Goal: Transaction & Acquisition: Book appointment/travel/reservation

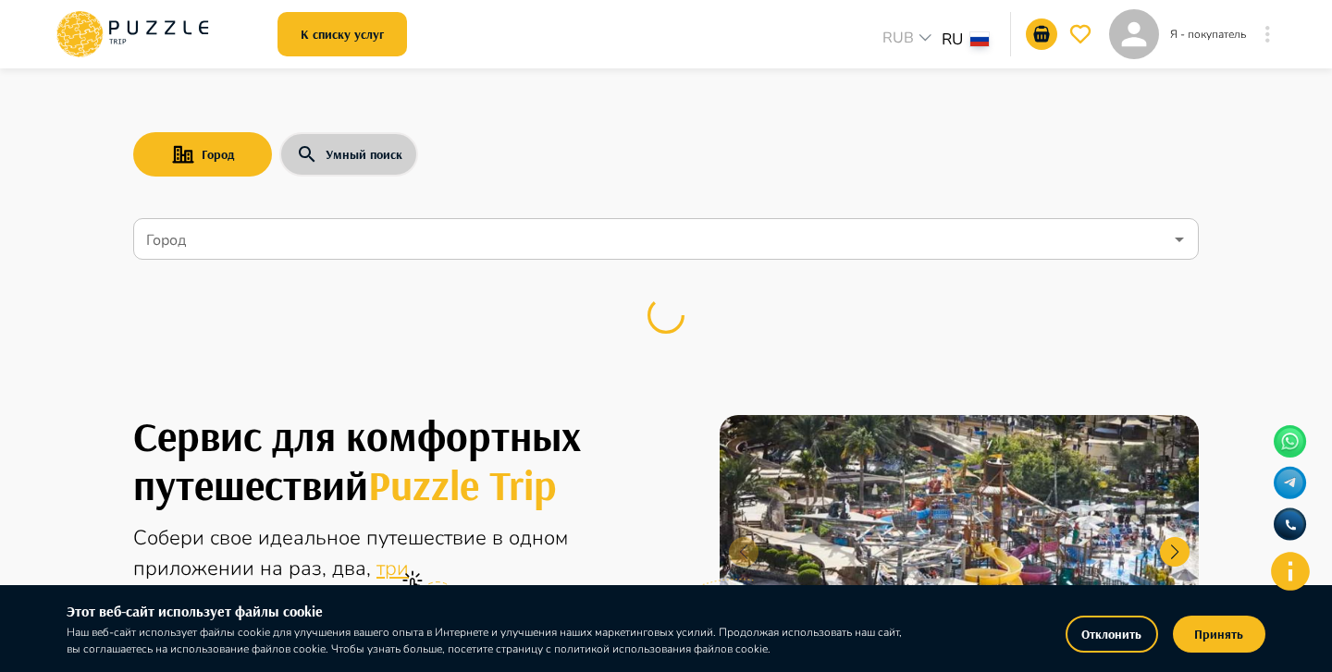
click at [375, 150] on button "Умный поиск" at bounding box center [348, 154] width 139 height 44
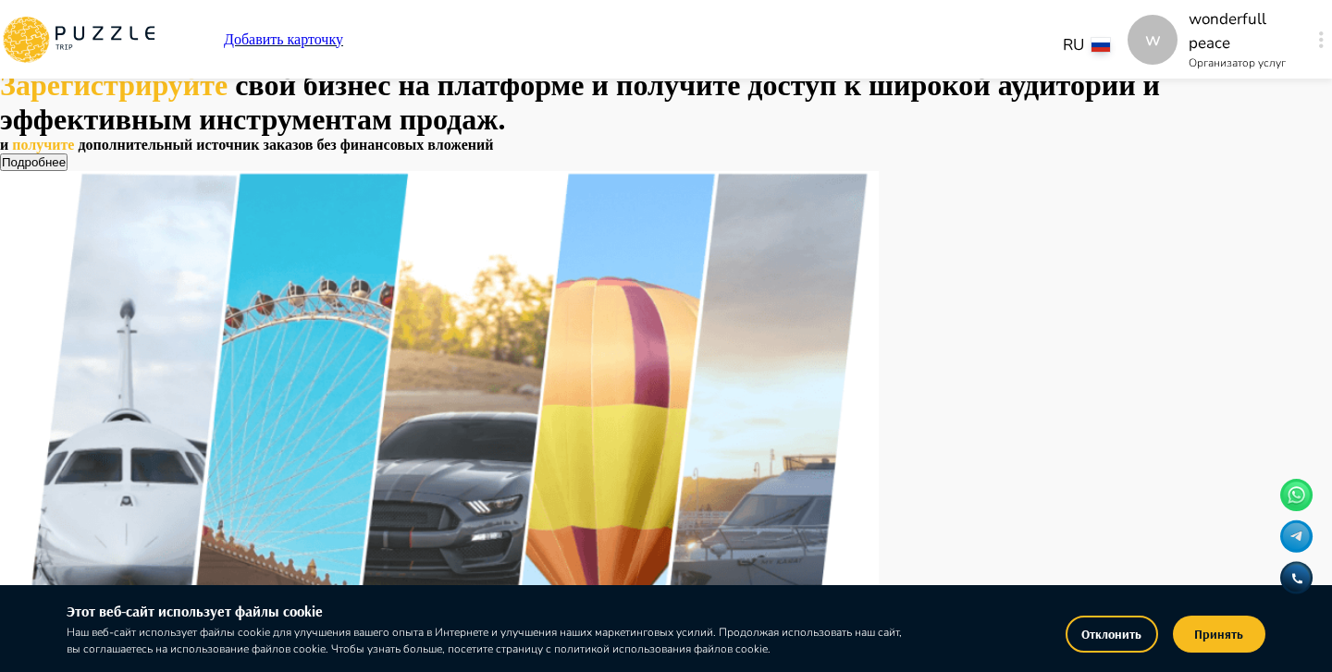
click at [1127, 639] on button "Отклонить" at bounding box center [1111, 634] width 92 height 37
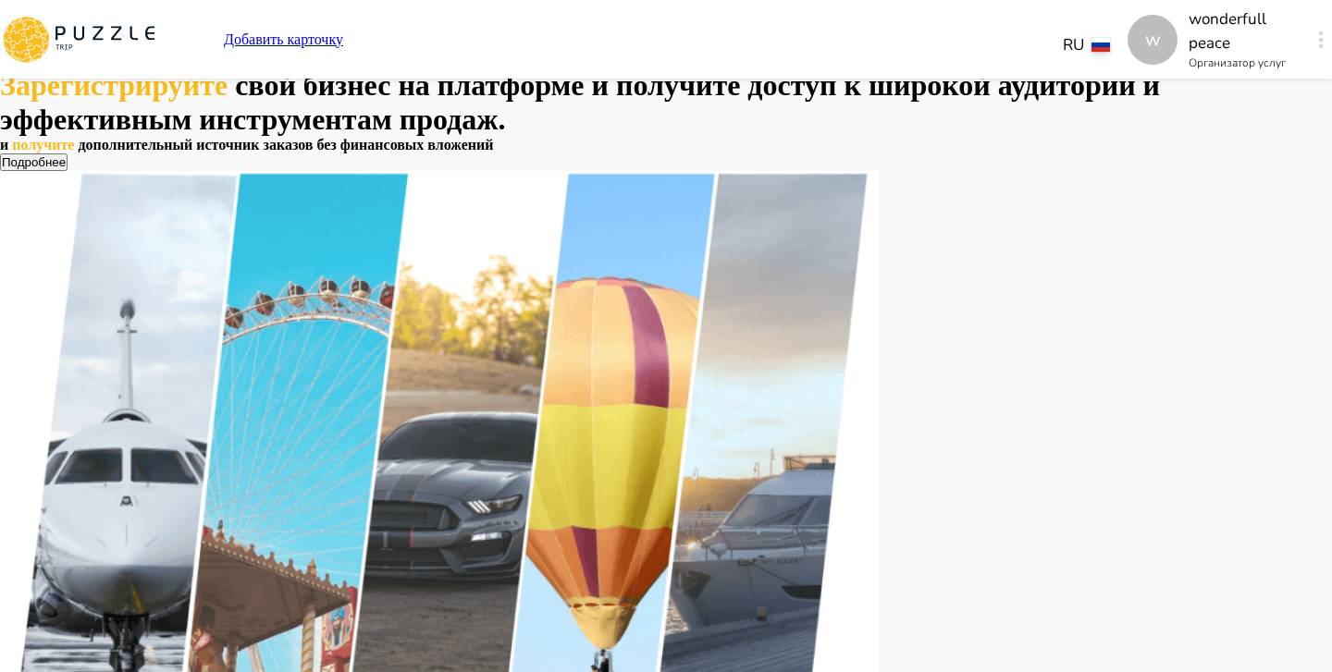
click at [1319, 35] on icon "button" at bounding box center [1321, 39] width 5 height 17
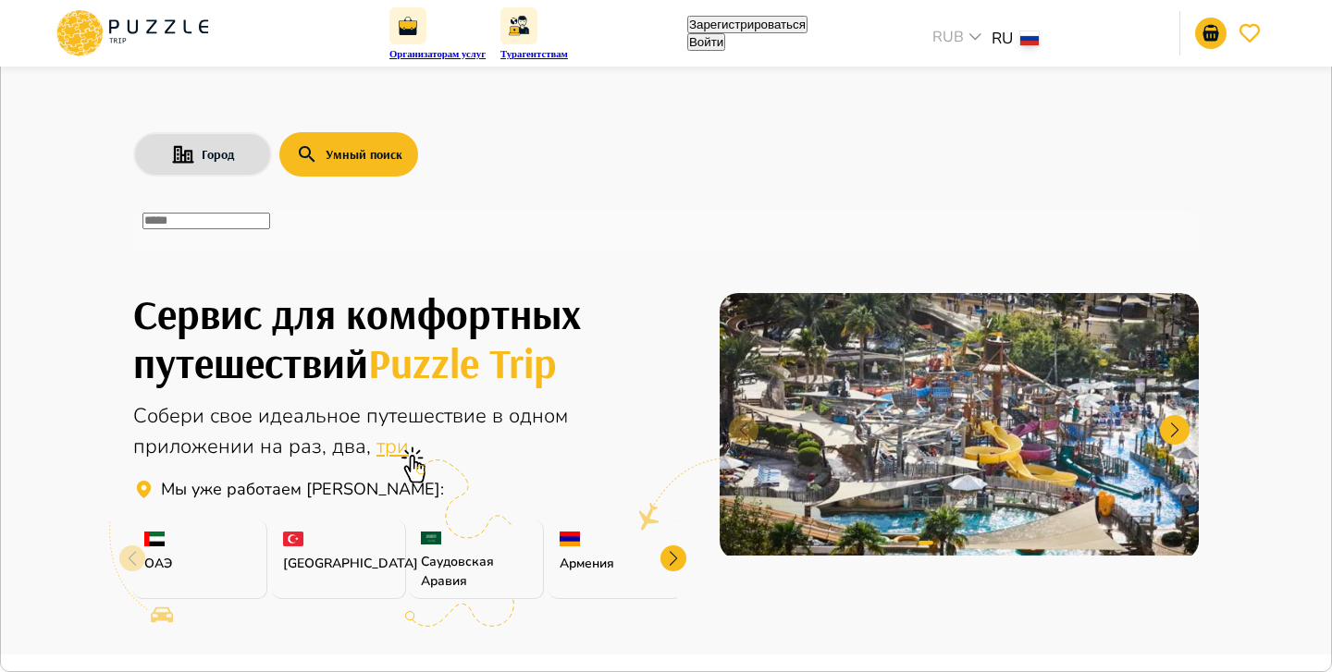
click at [270, 229] on input "text" at bounding box center [206, 221] width 128 height 17
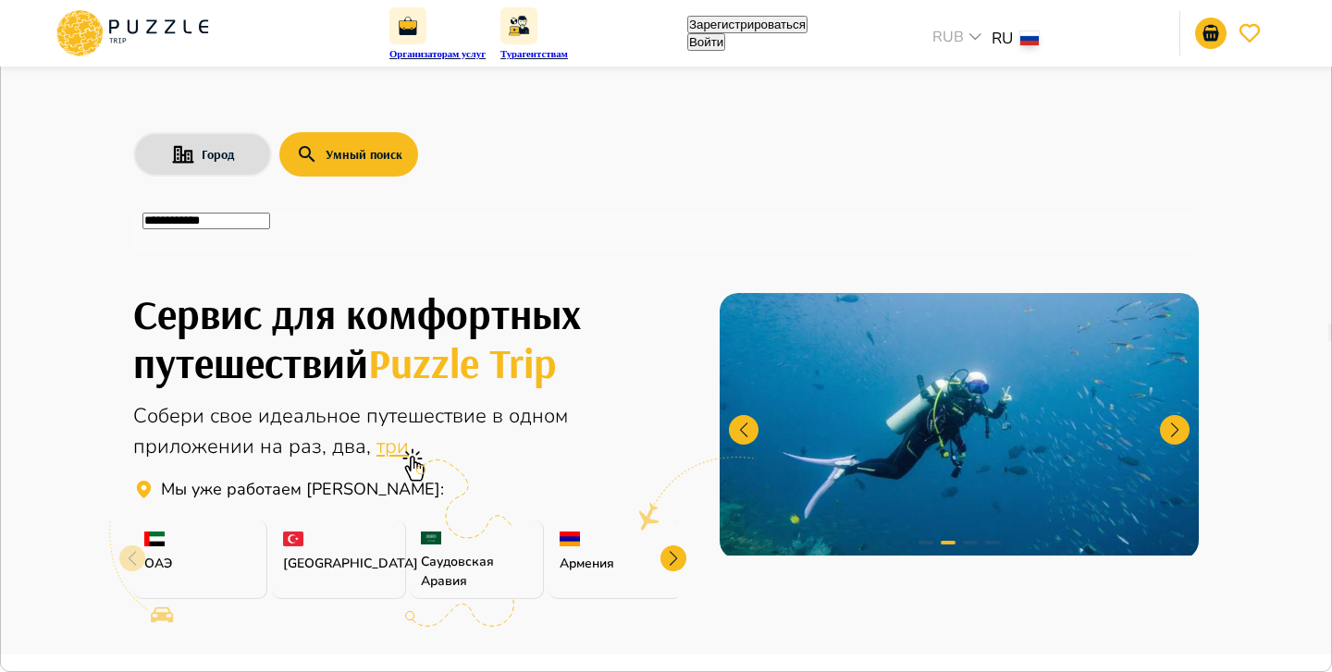
type input "**********"
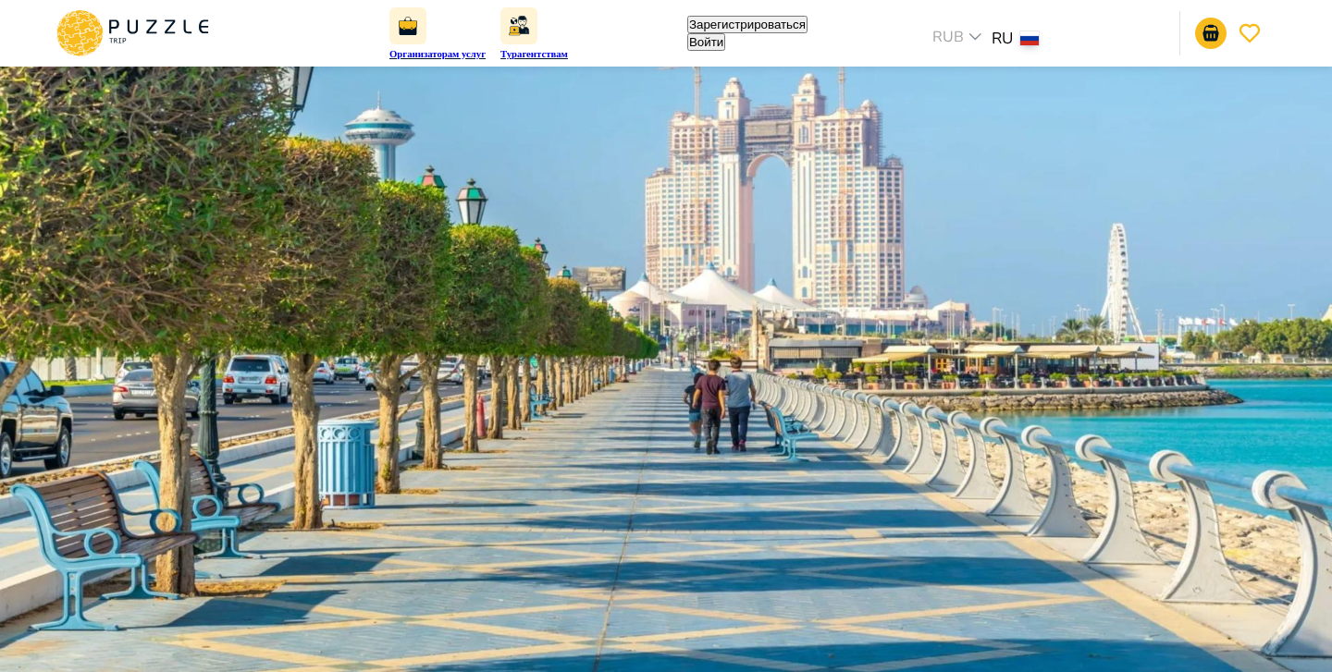
click at [565, 213] on li "экскурсия по фонтанам" at bounding box center [761, 204] width 617 height 17
type input "**********"
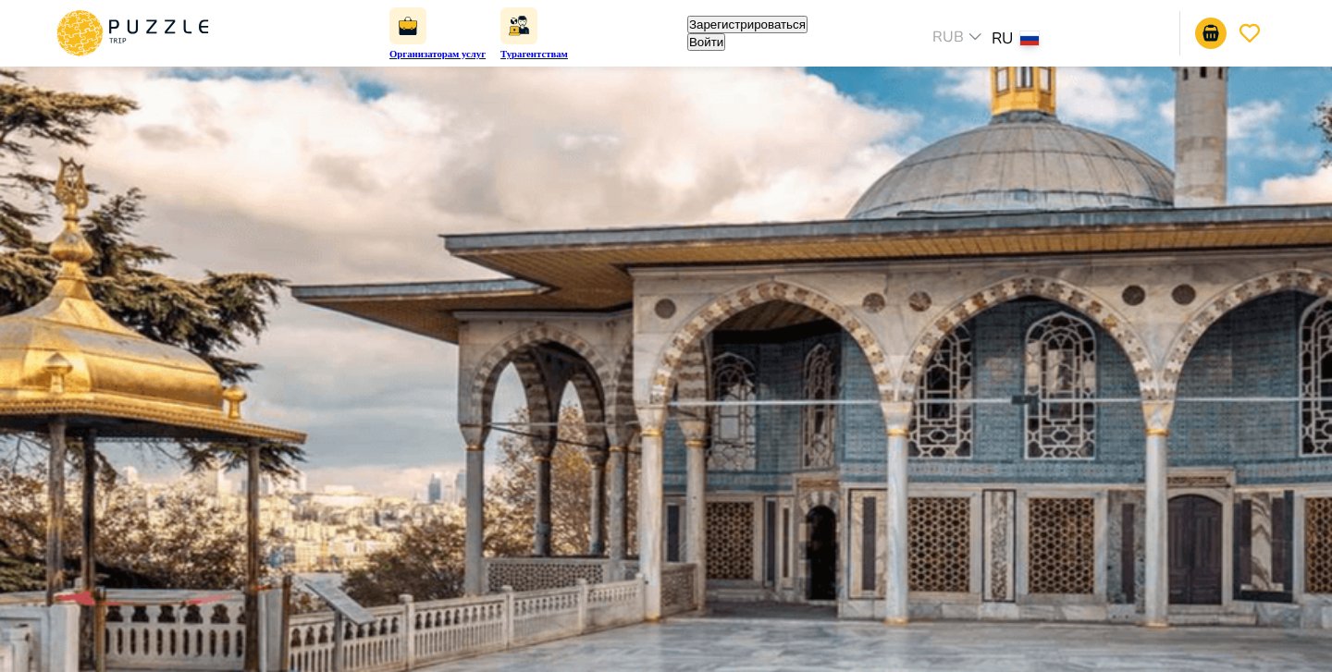
click at [531, 370] on img at bounding box center [666, 336] width 1332 height 672
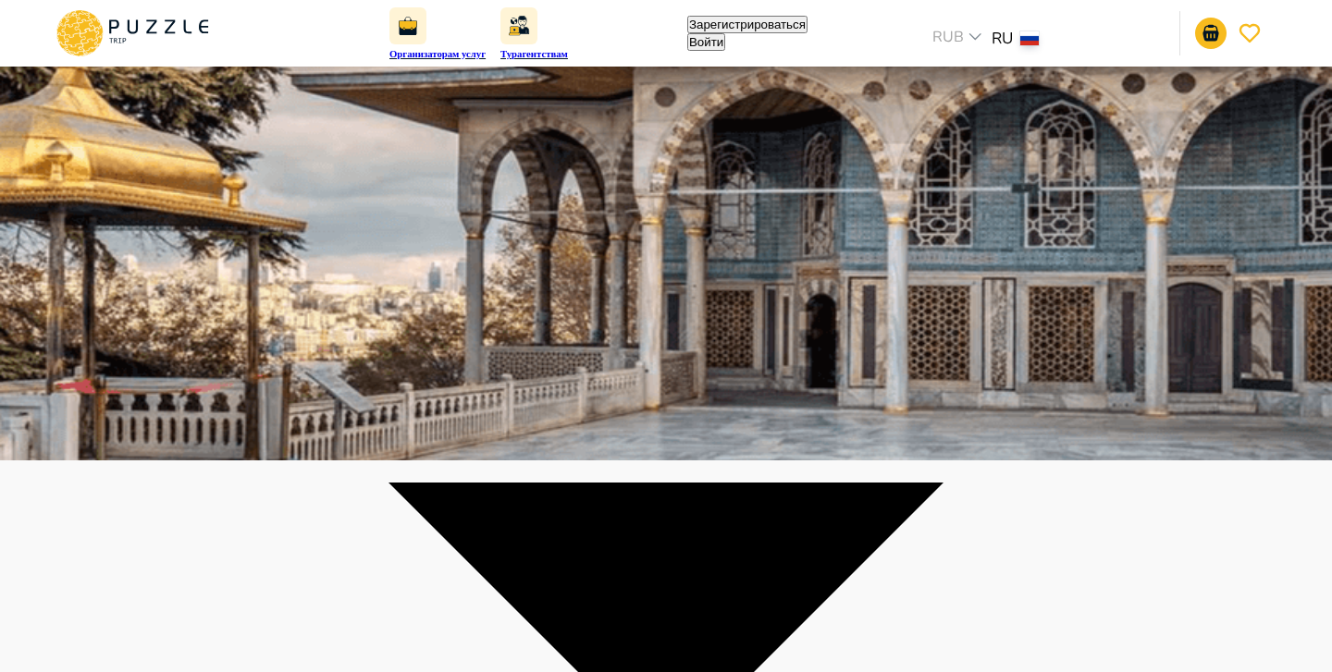
scroll to position [245, 0]
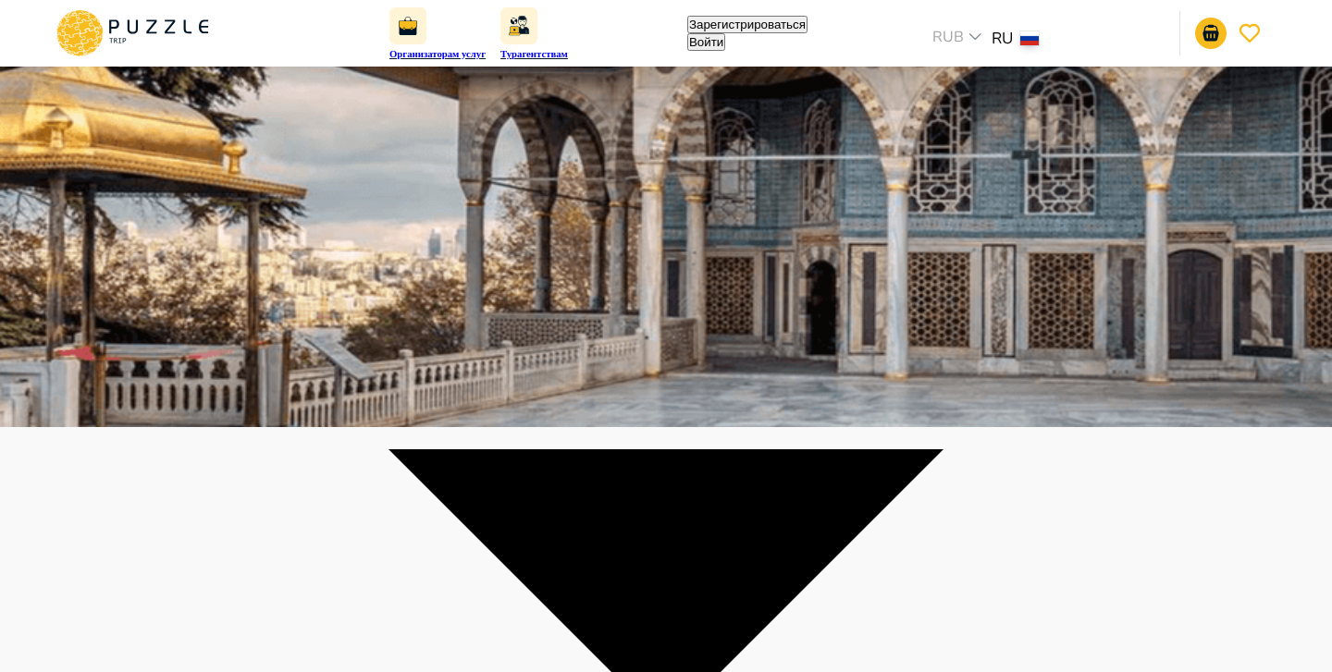
click at [831, 184] on img at bounding box center [666, 91] width 1332 height 672
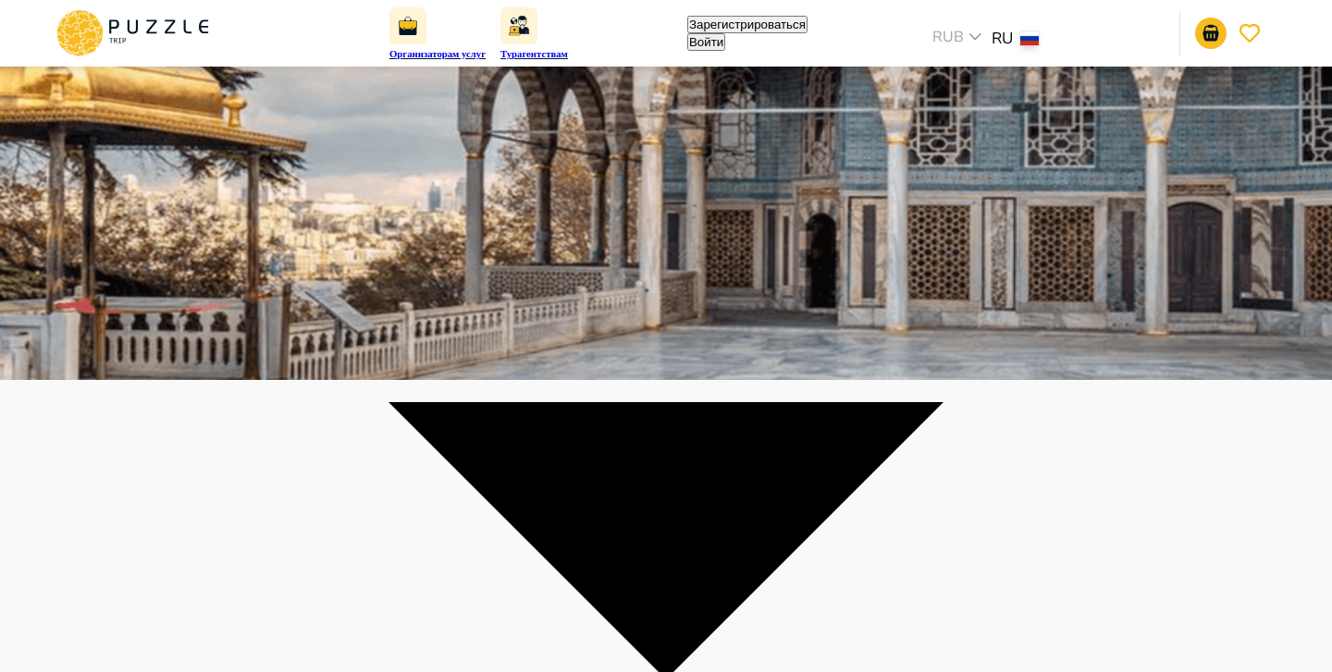
scroll to position [301, 0]
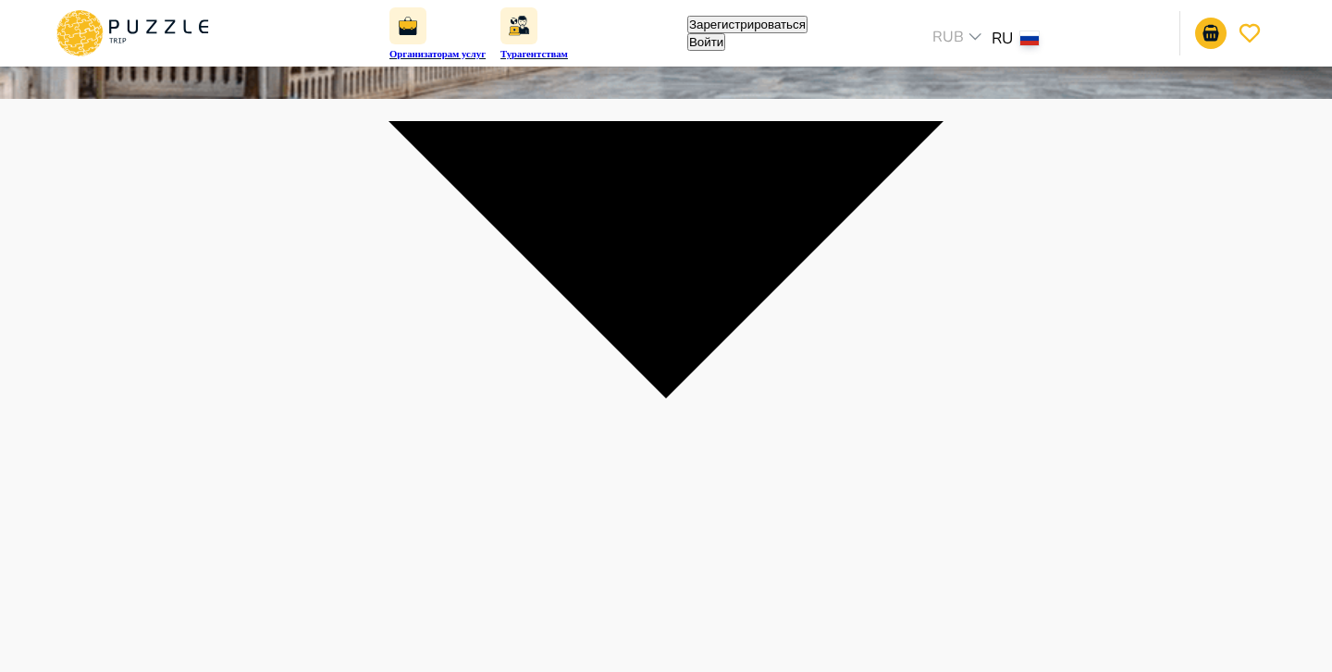
scroll to position [592, 0]
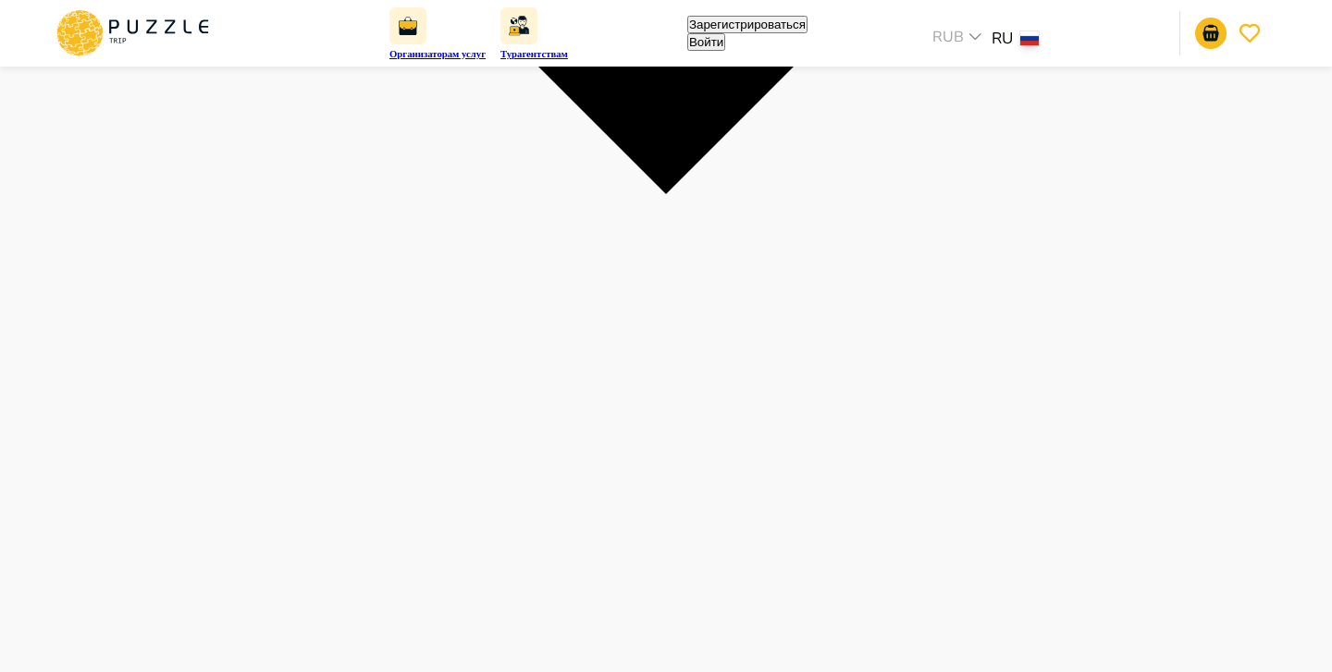
scroll to position [867, 0]
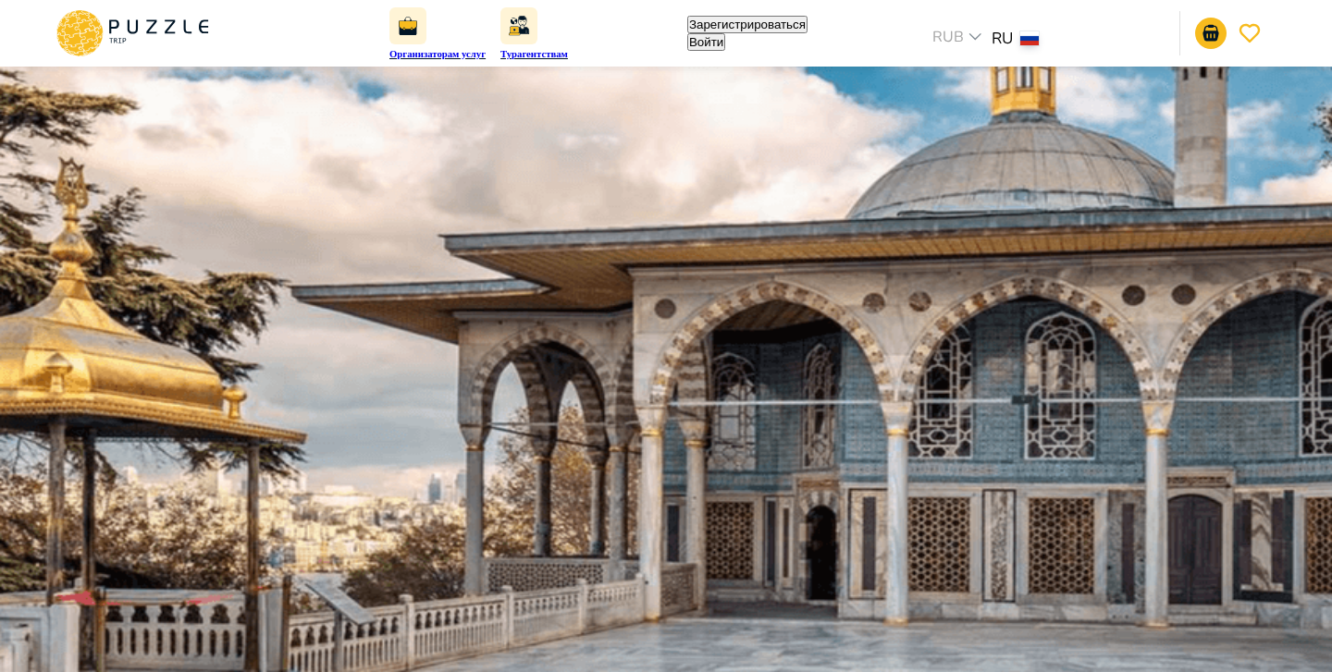
click at [72, 38] on icon at bounding box center [74, 40] width 21 height 14
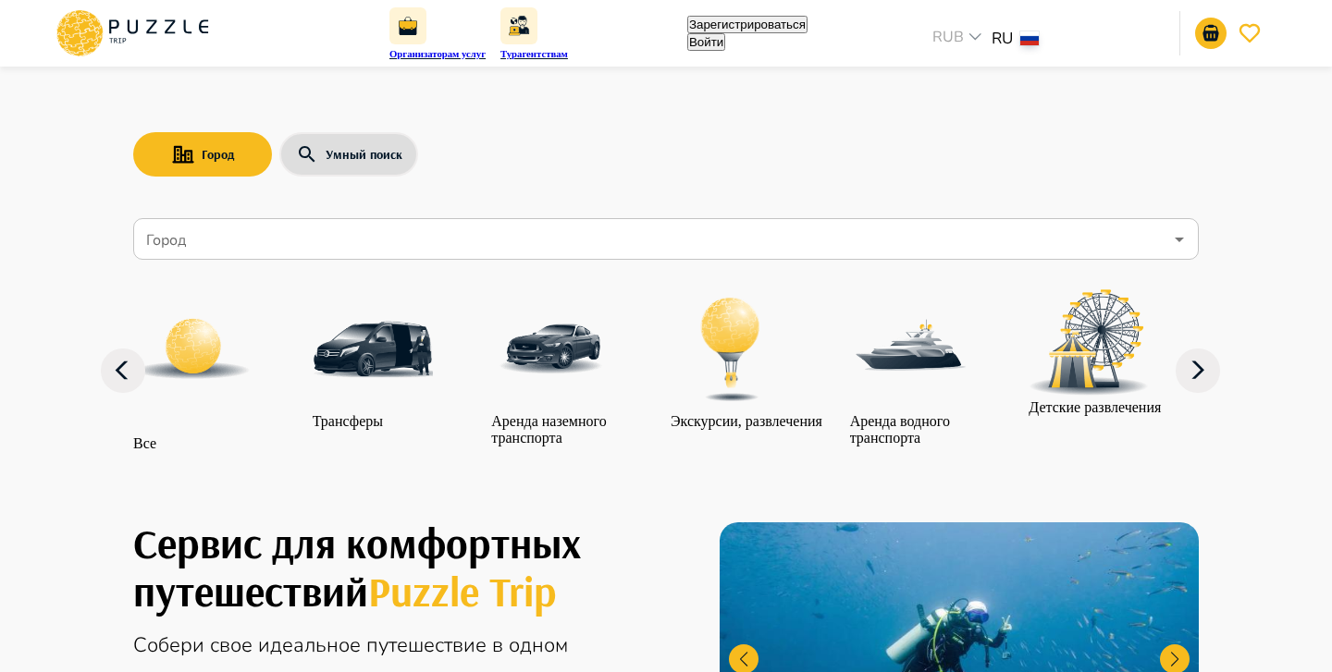
click at [1207, 393] on icon at bounding box center [1197, 371] width 44 height 44
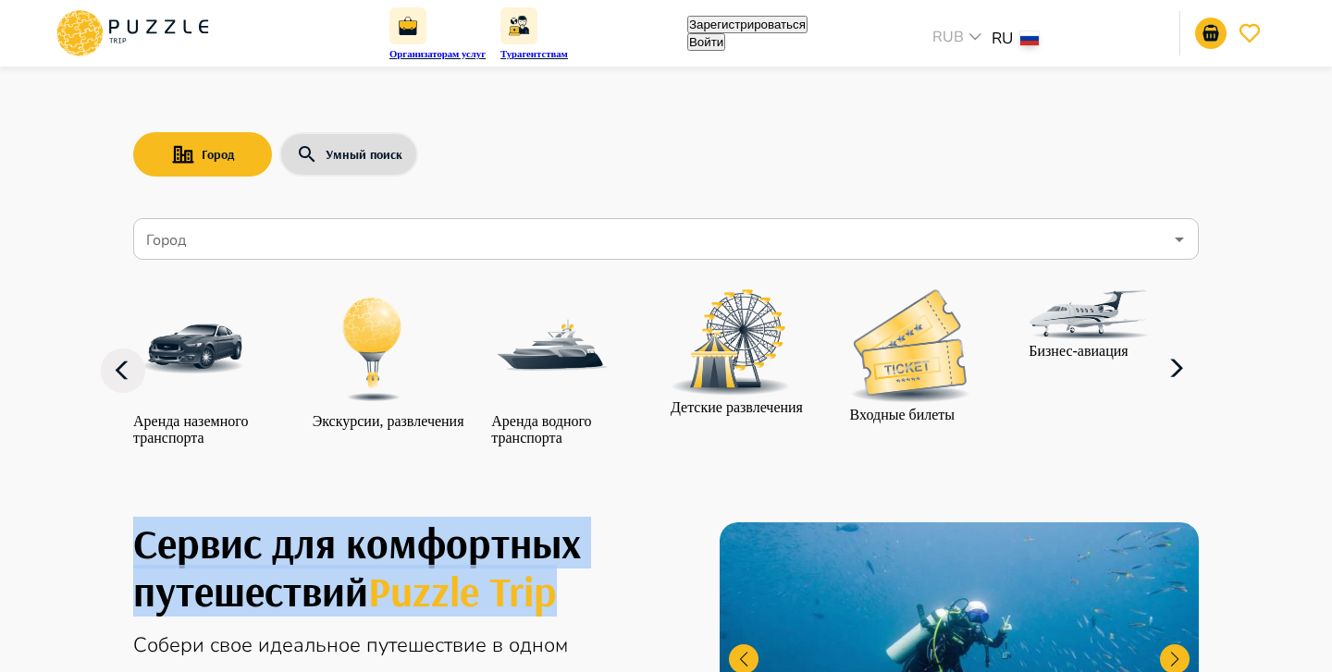
click at [1199, 391] on icon at bounding box center [1176, 369] width 44 height 44
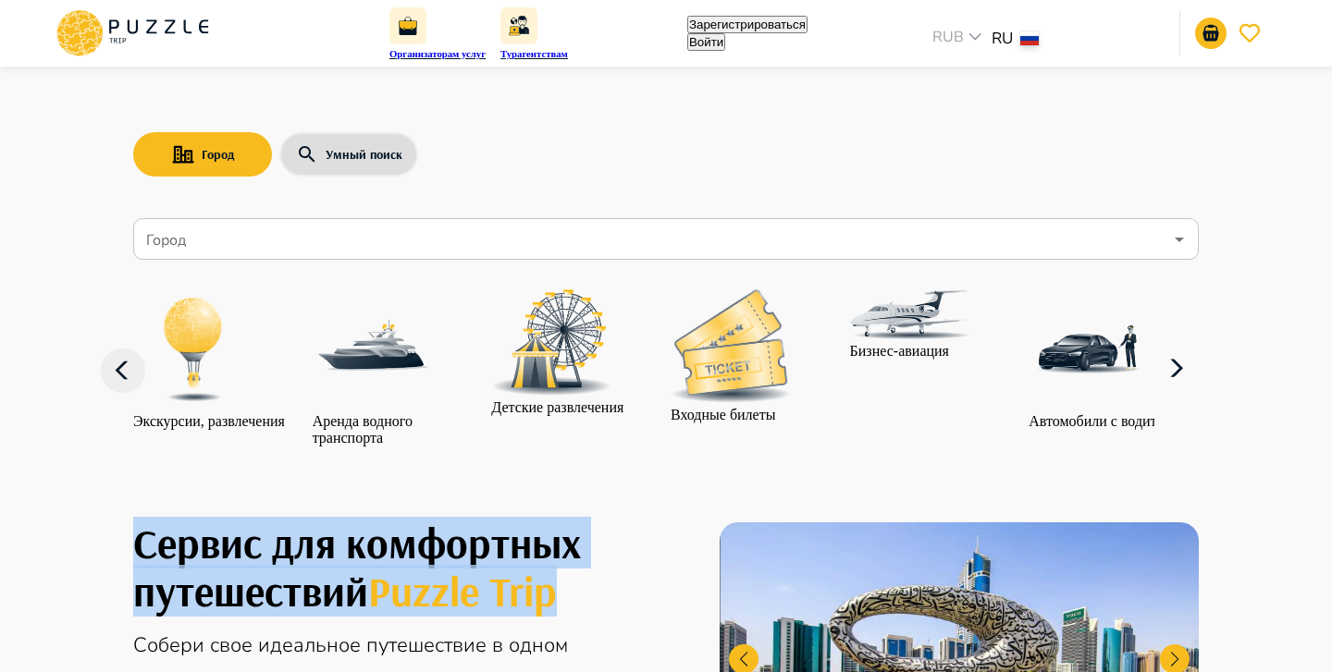
click at [1199, 391] on icon at bounding box center [1176, 369] width 44 height 44
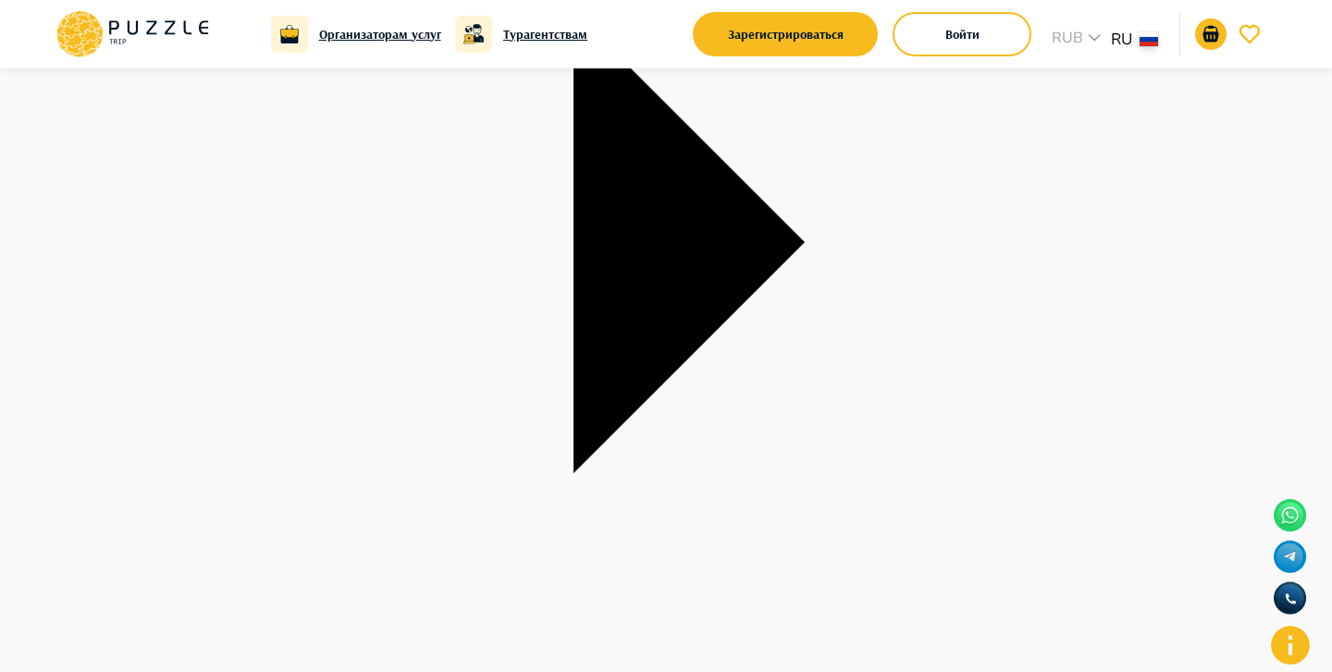
scroll to position [438, 0]
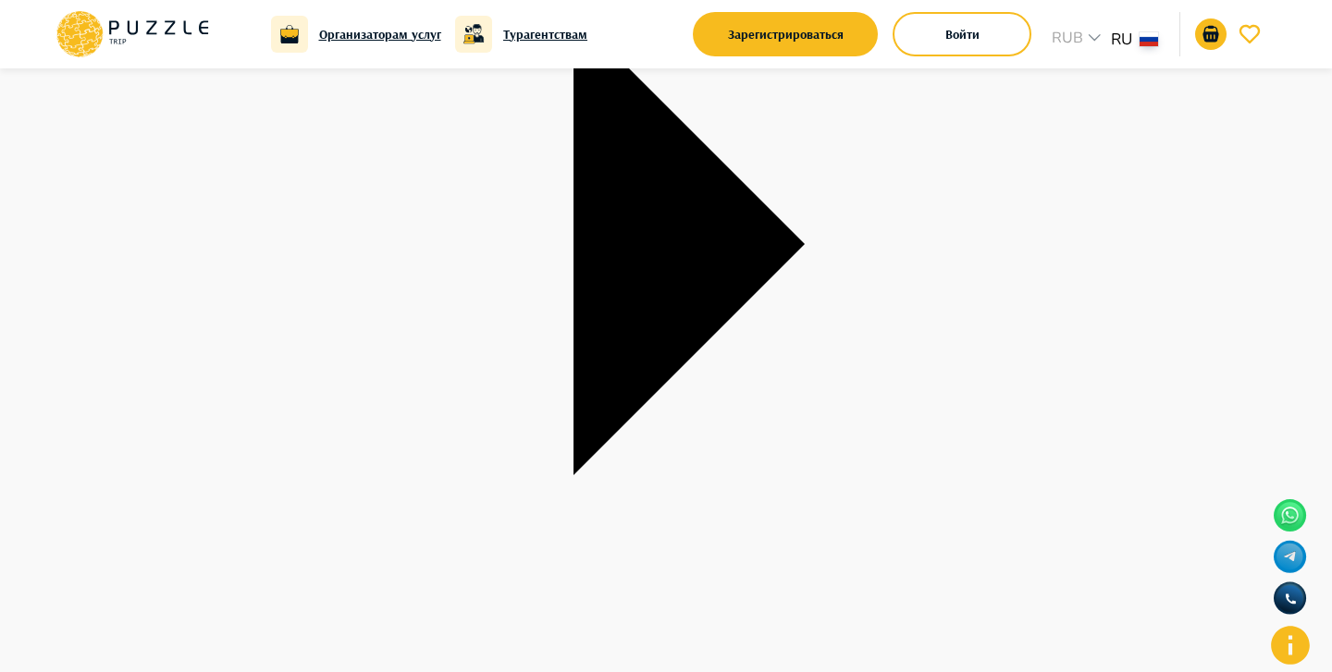
scroll to position [427, 0]
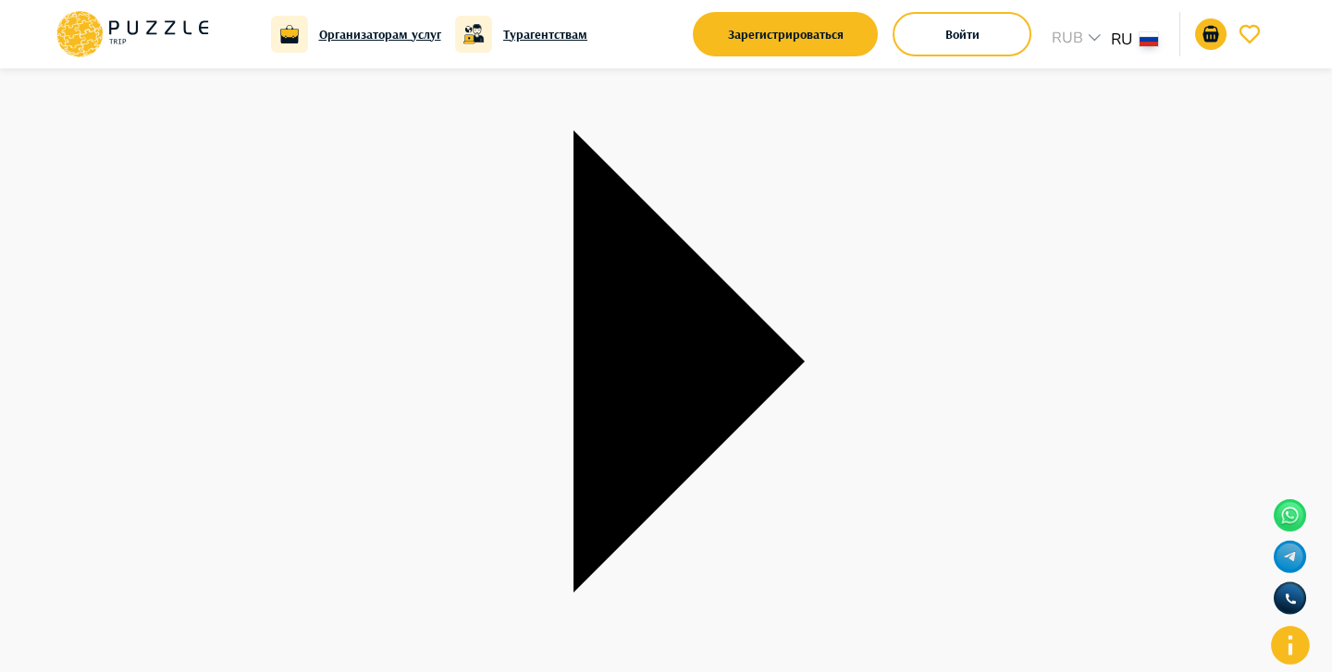
scroll to position [308, 0]
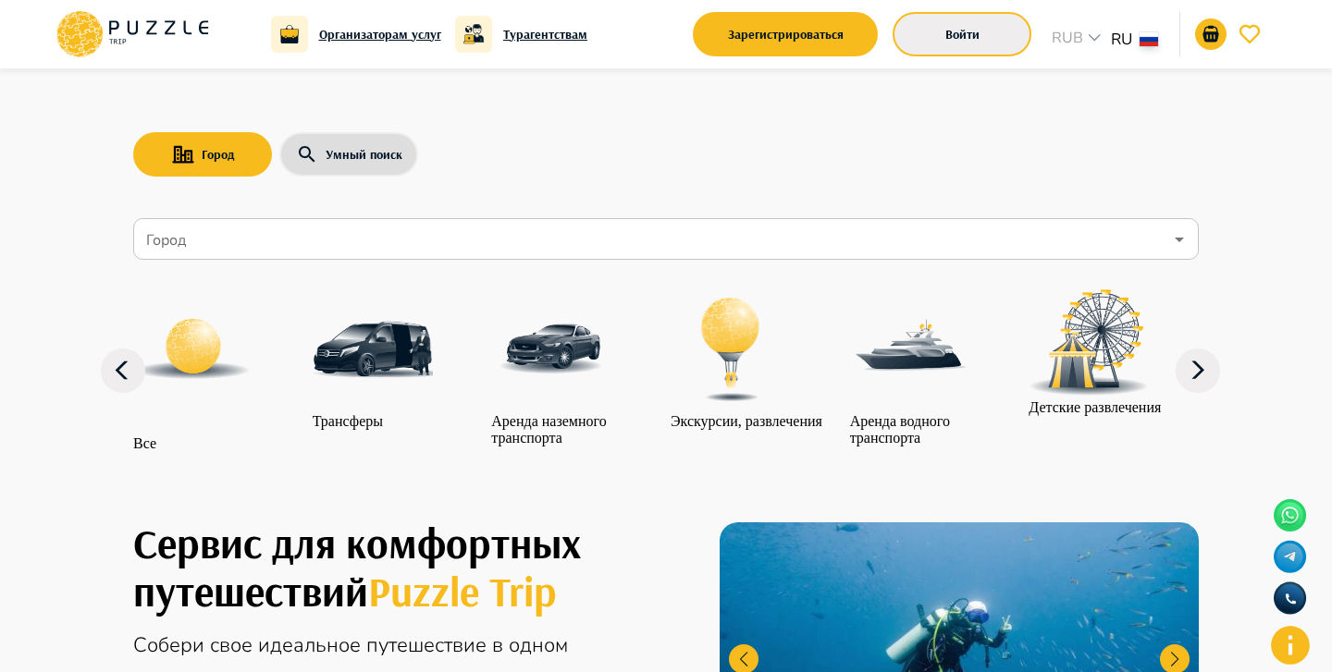
click at [987, 30] on button "Войти" at bounding box center [961, 34] width 139 height 44
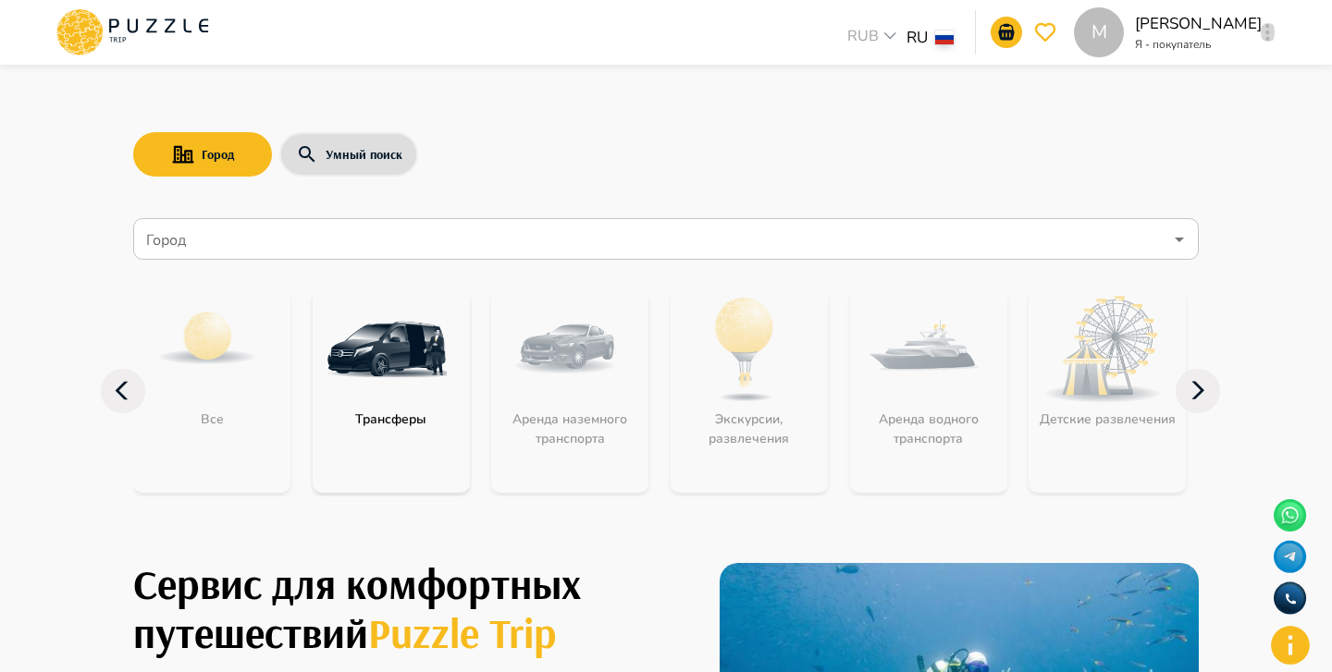
click at [1264, 43] on button "button" at bounding box center [1267, 32] width 14 height 26
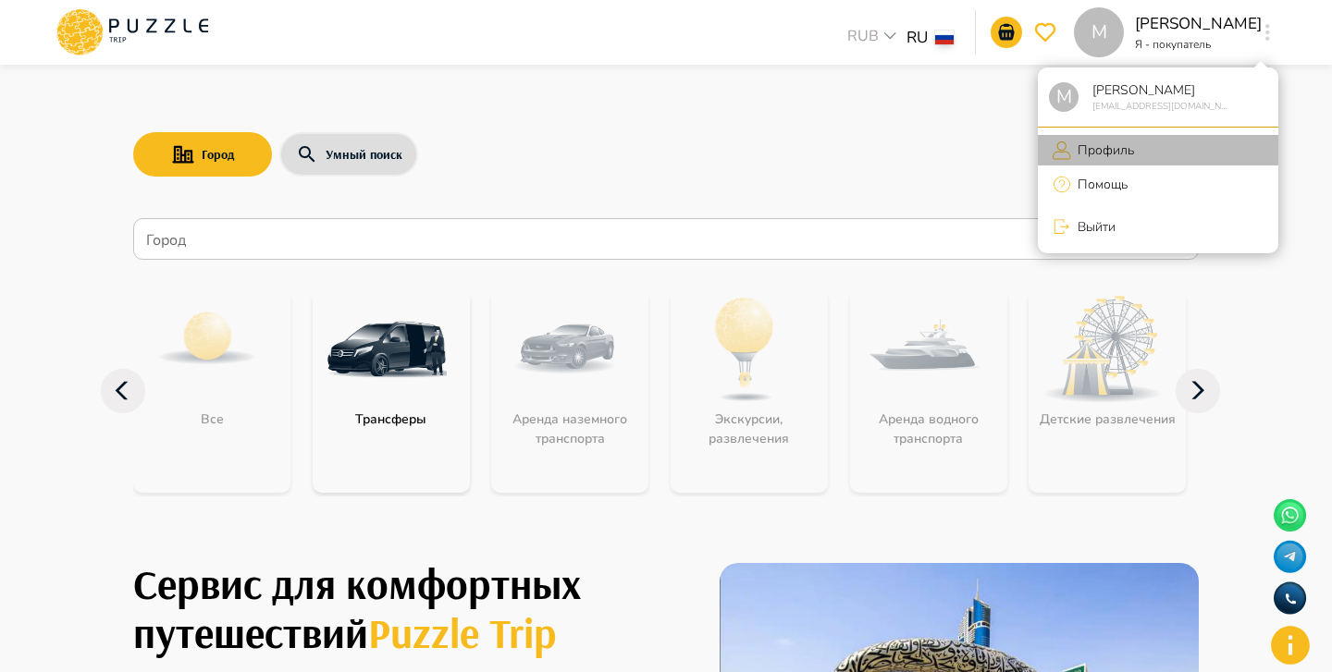
click at [1115, 150] on p "Профиль" at bounding box center [1102, 150] width 63 height 19
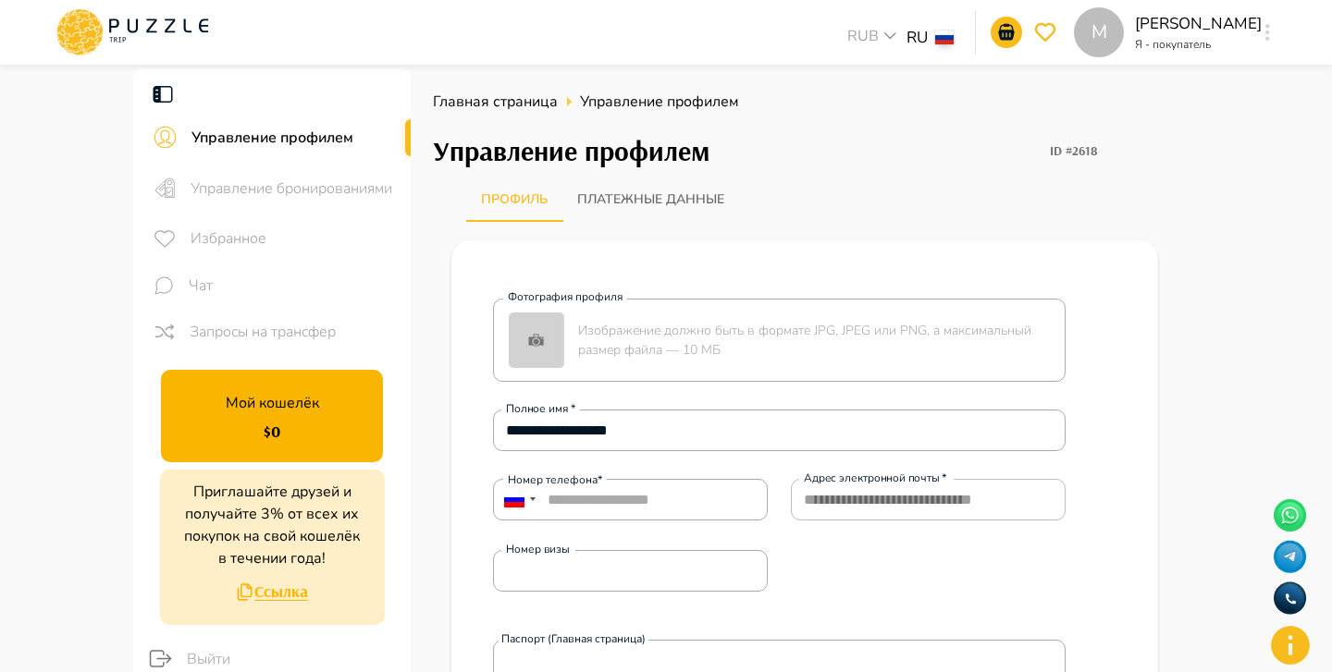
click at [156, 41] on icon at bounding box center [132, 32] width 157 height 48
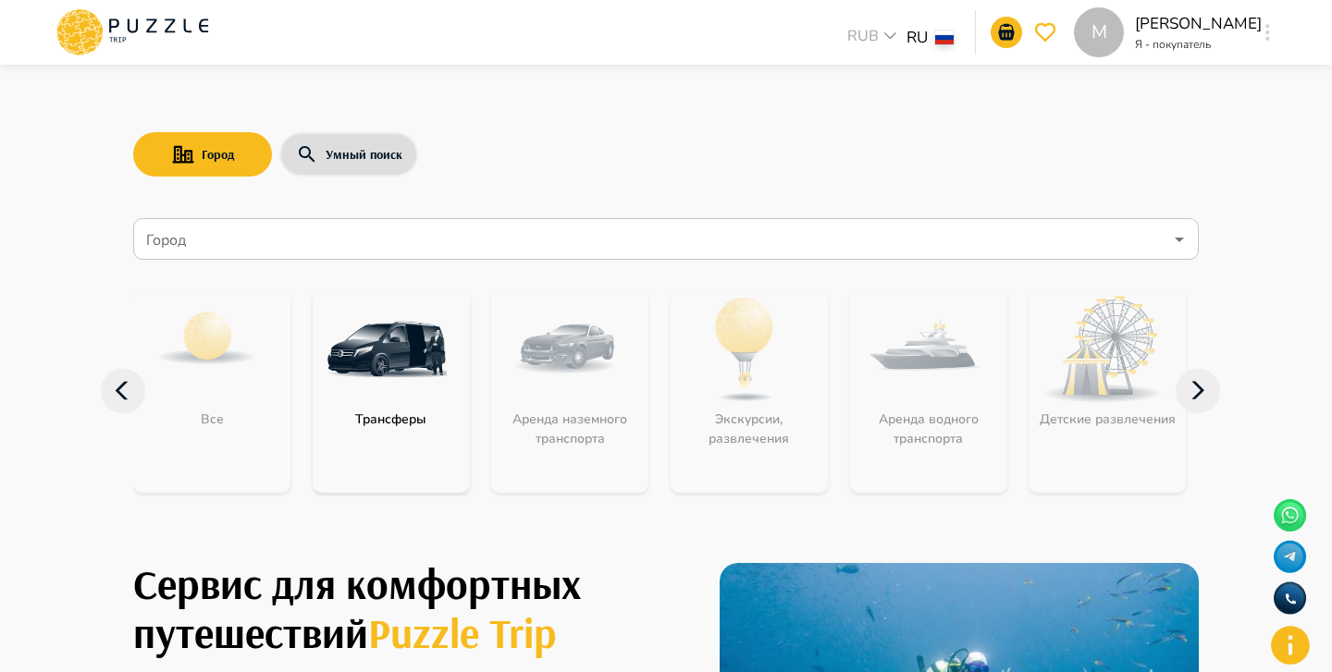
click at [1268, 35] on icon "button" at bounding box center [1267, 32] width 5 height 17
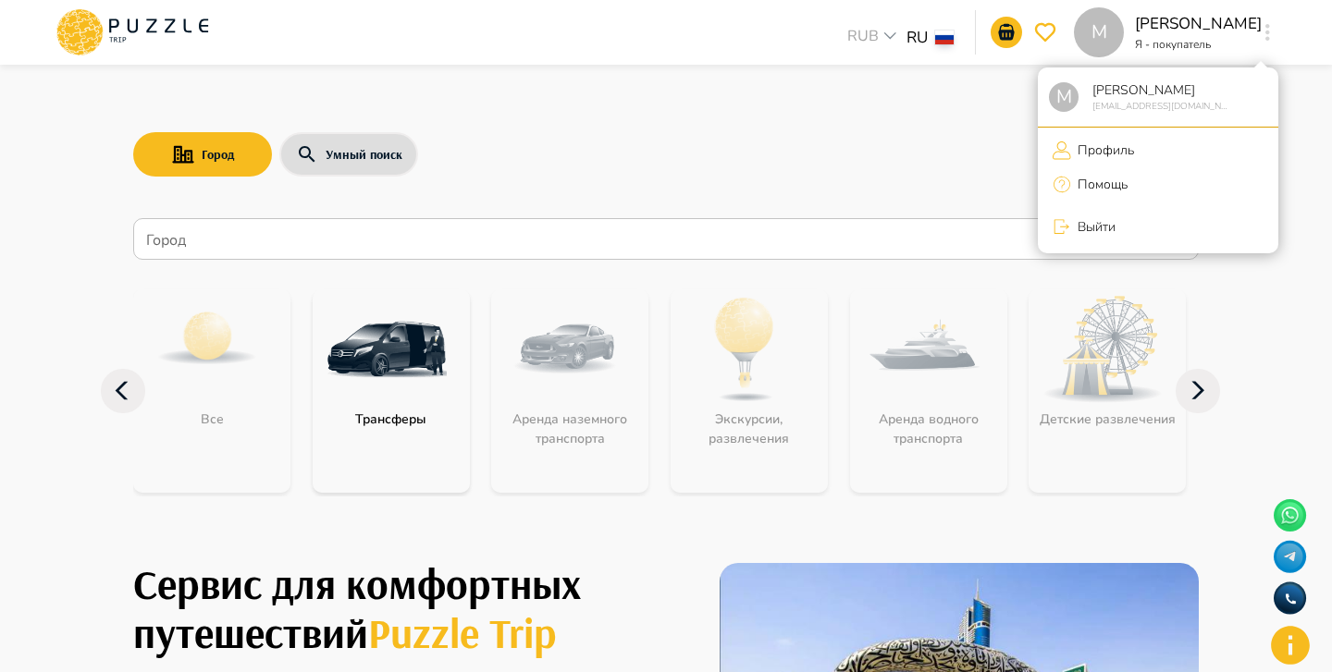
click at [778, 129] on div at bounding box center [666, 336] width 1332 height 672
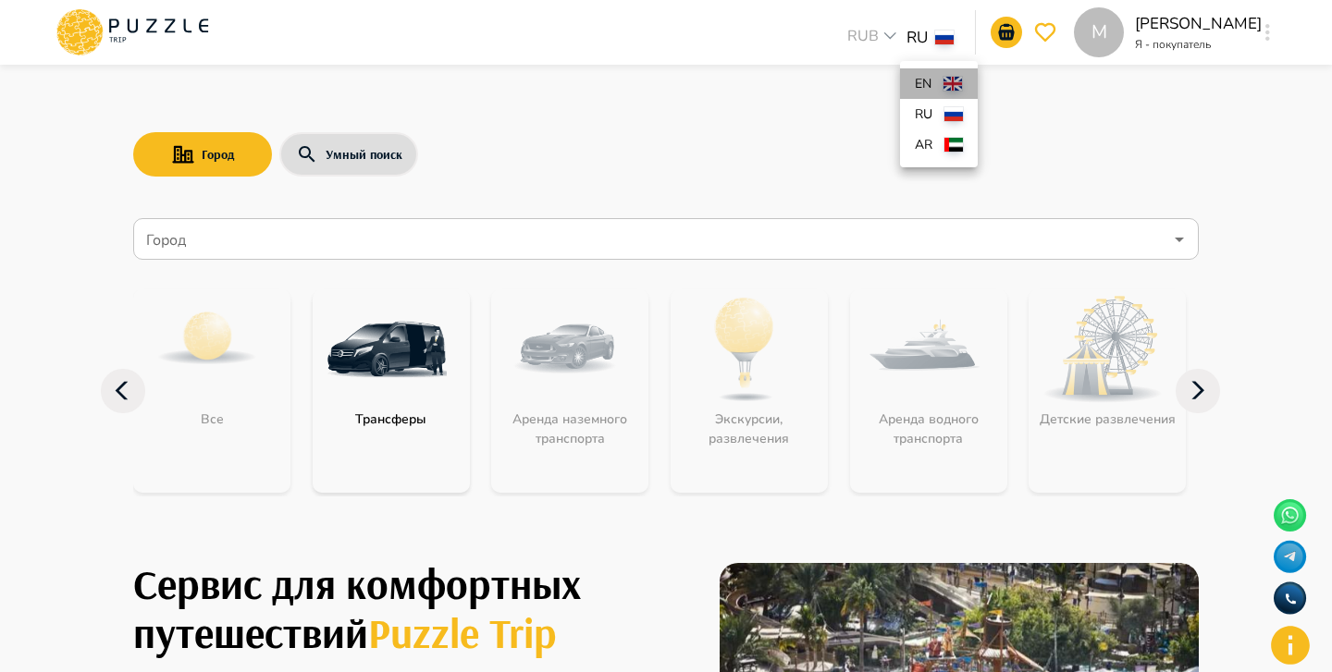
click at [941, 90] on li "en" at bounding box center [939, 83] width 78 height 31
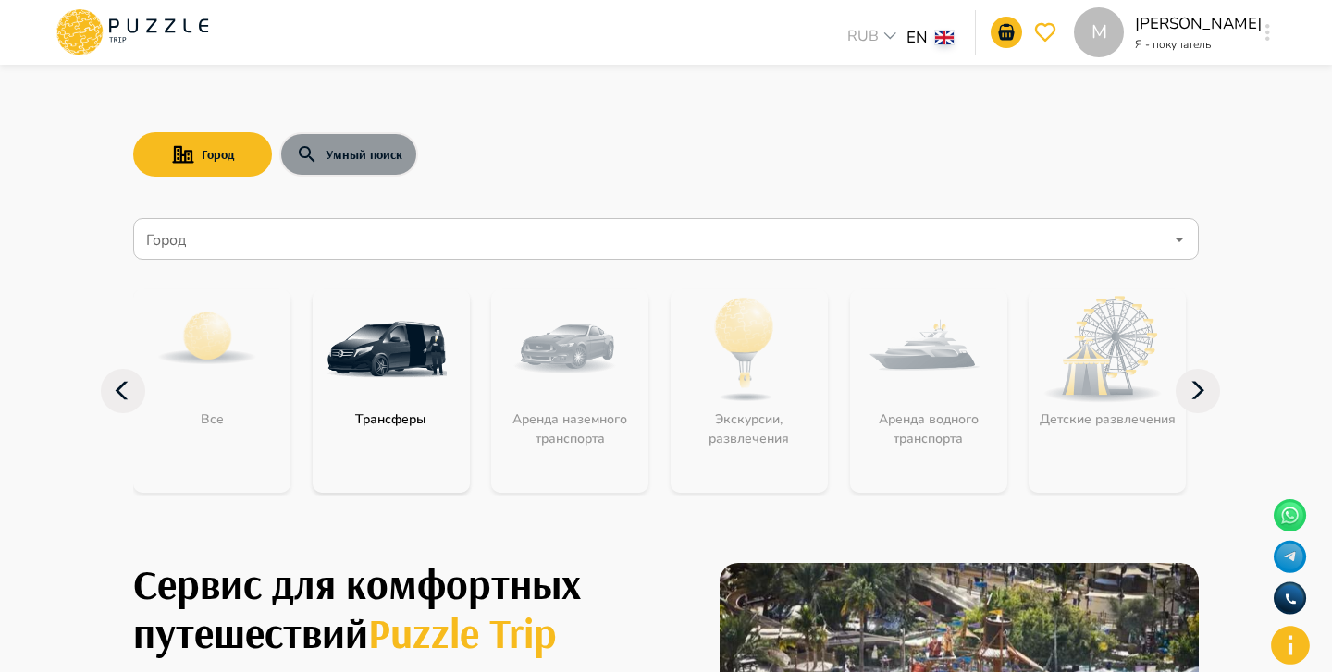
click at [378, 149] on button "Умный поиск" at bounding box center [348, 154] width 139 height 44
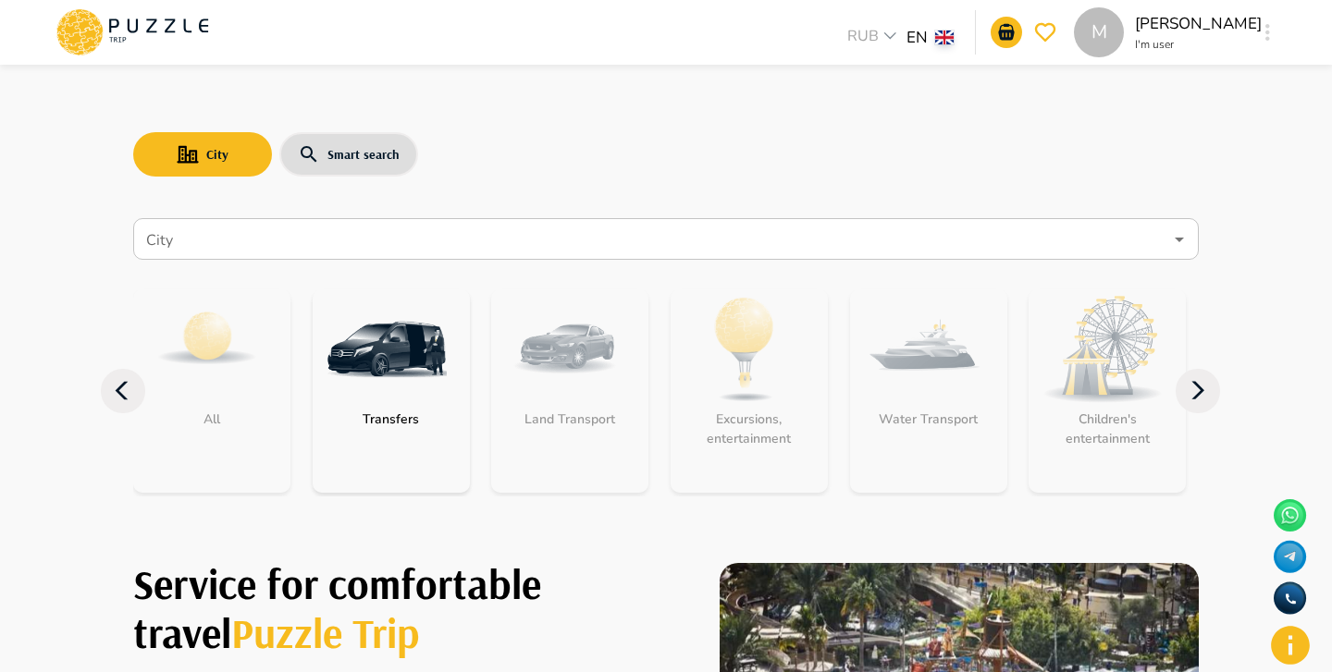
click at [447, 242] on input "City" at bounding box center [652, 239] width 1020 height 35
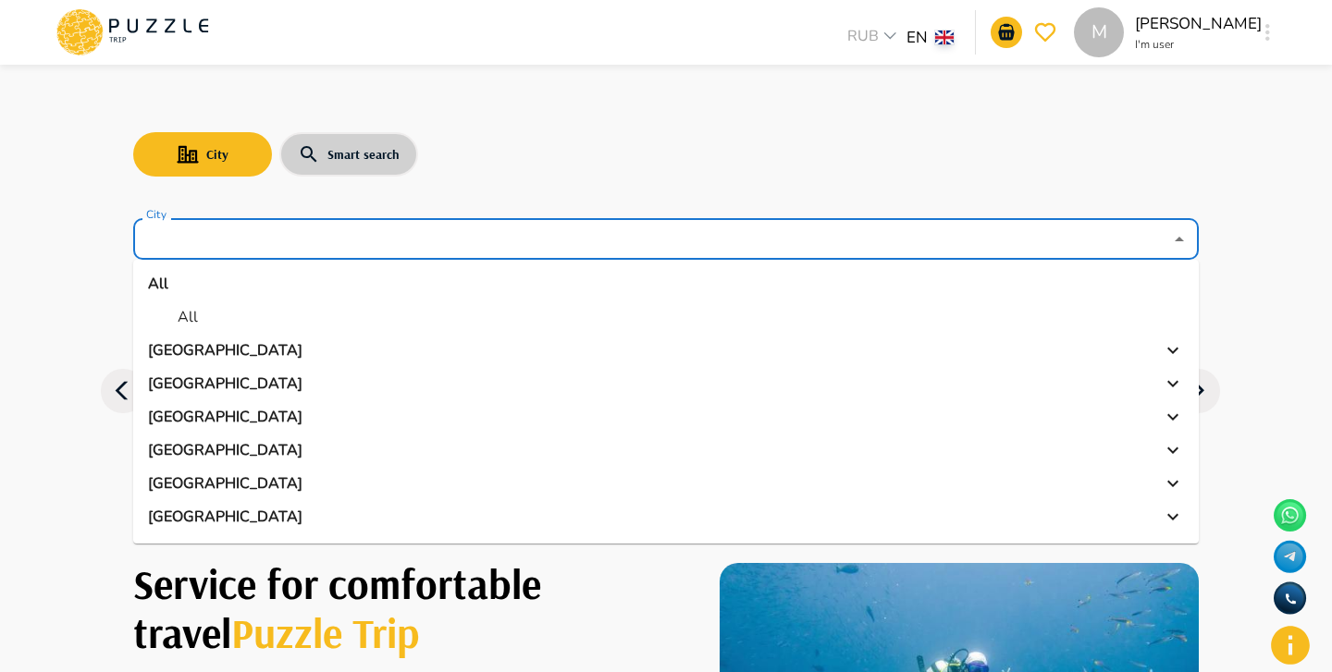
click at [343, 151] on button "Smart search" at bounding box center [348, 154] width 139 height 44
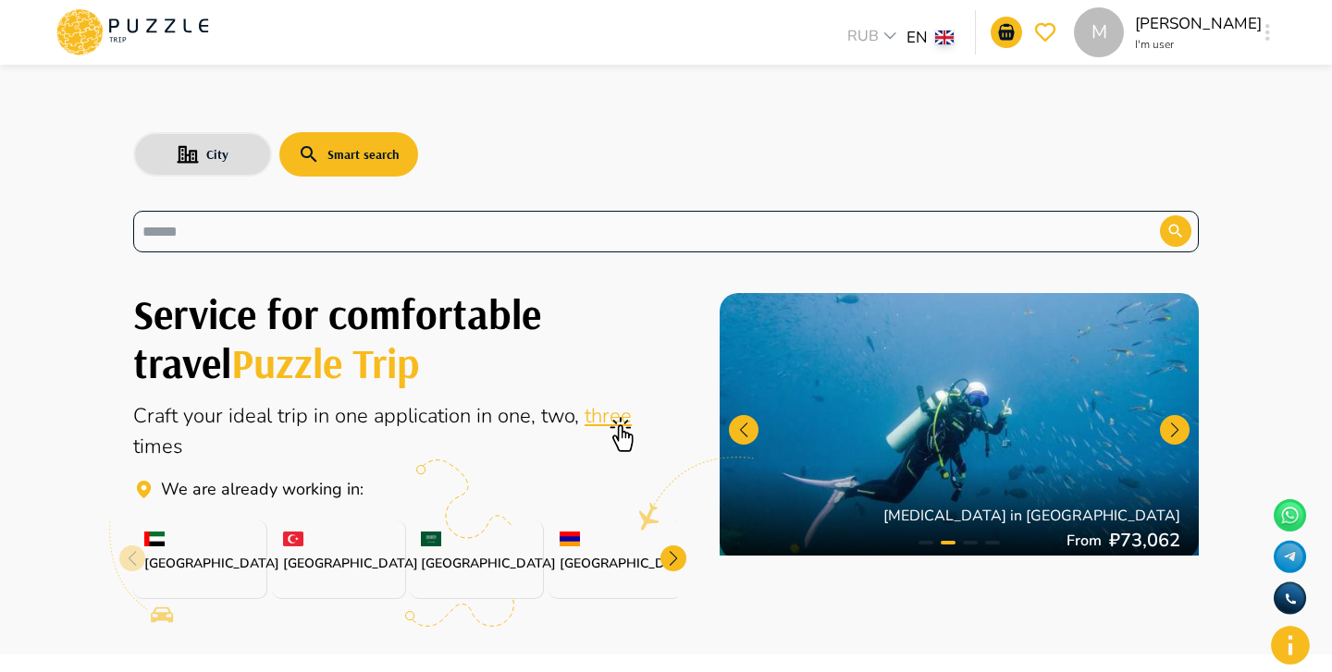
click at [324, 233] on input "text" at bounding box center [632, 231] width 980 height 21
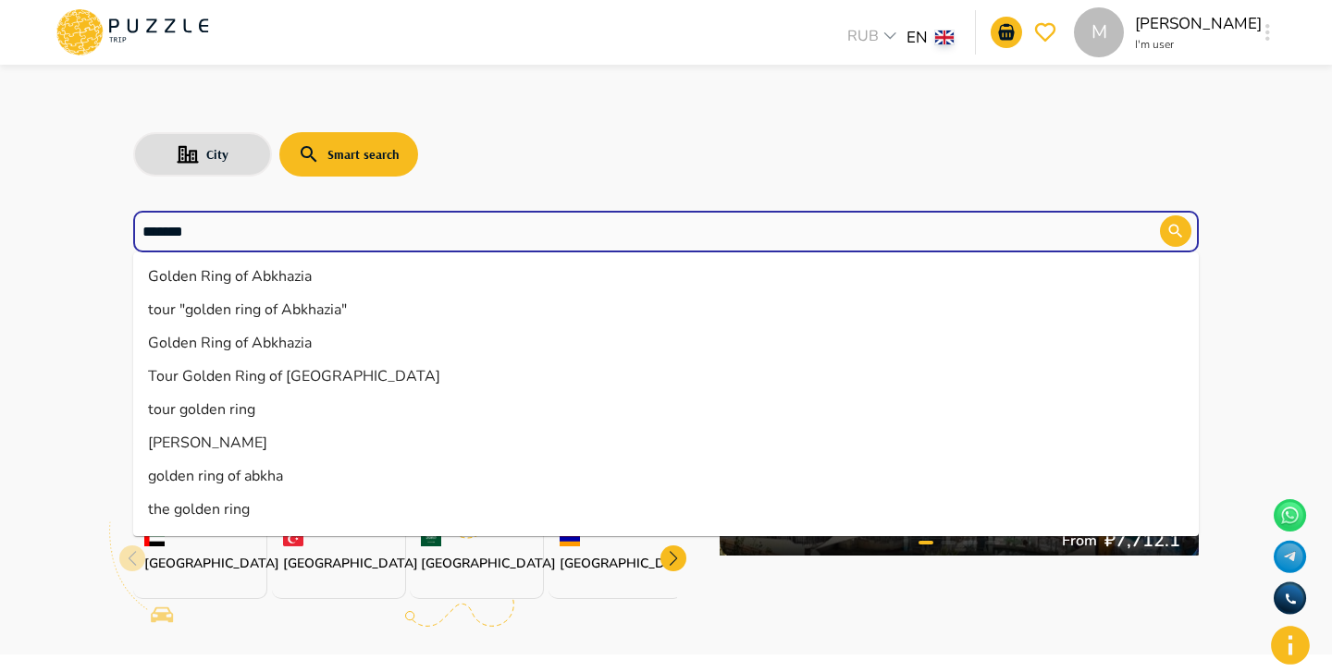
click at [232, 272] on li "Golden Ring of Abkhazia" at bounding box center [665, 276] width 1065 height 33
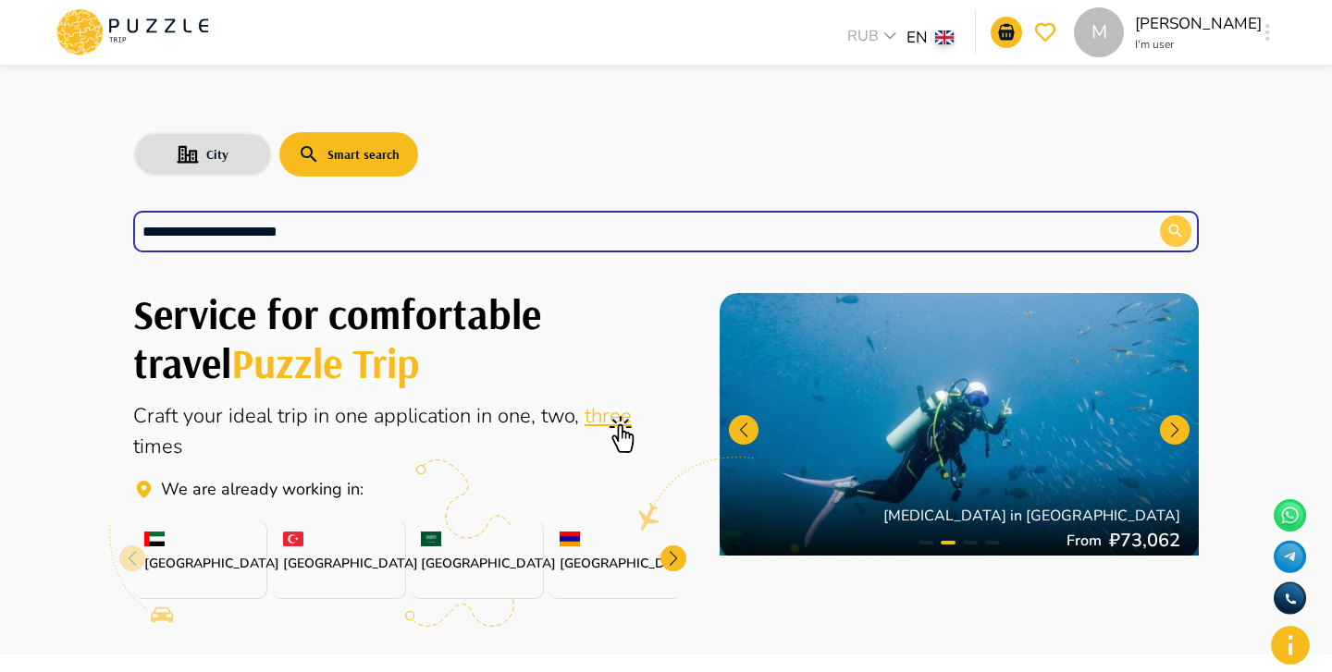
type input "**********"
click at [1176, 238] on icon "button" at bounding box center [1175, 231] width 18 height 18
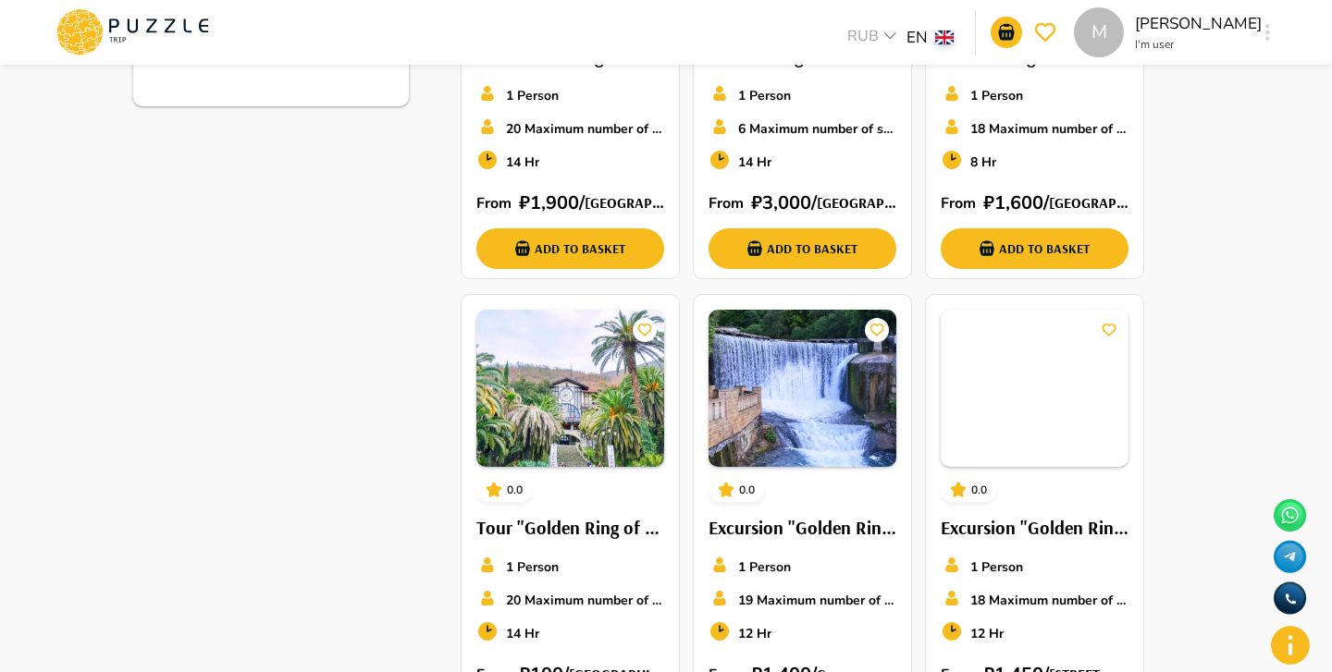
scroll to position [916, 0]
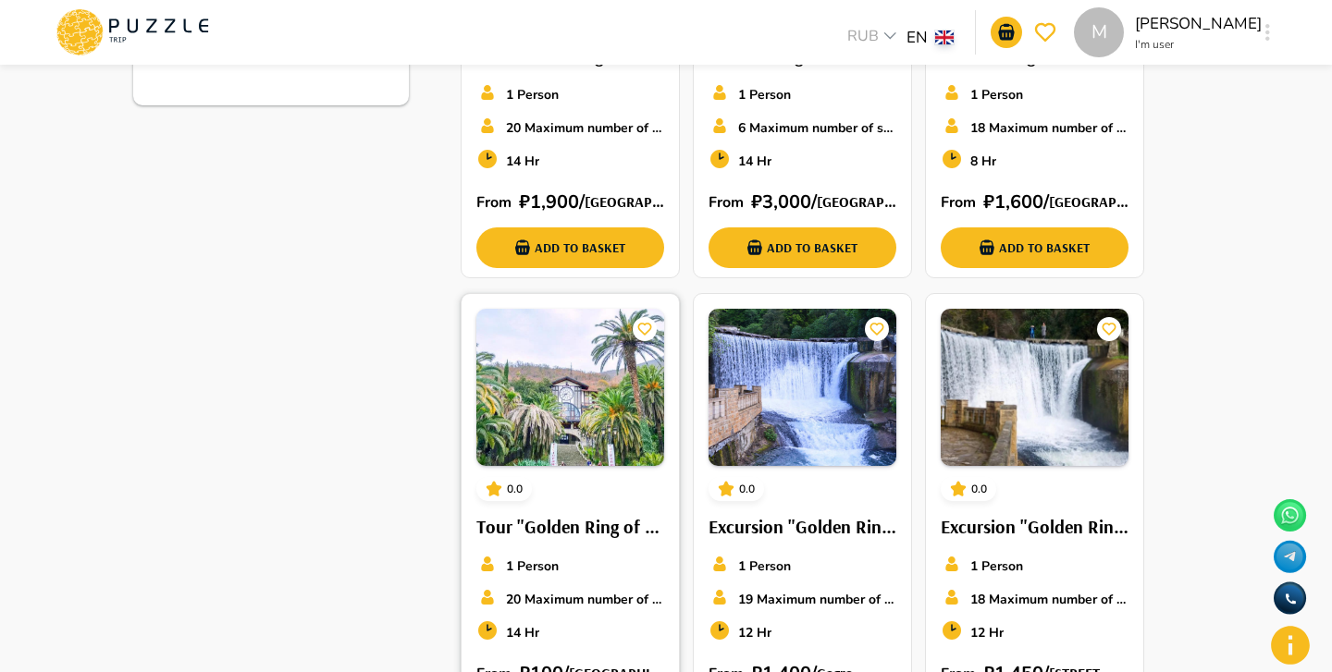
click at [579, 418] on img at bounding box center [570, 387] width 188 height 157
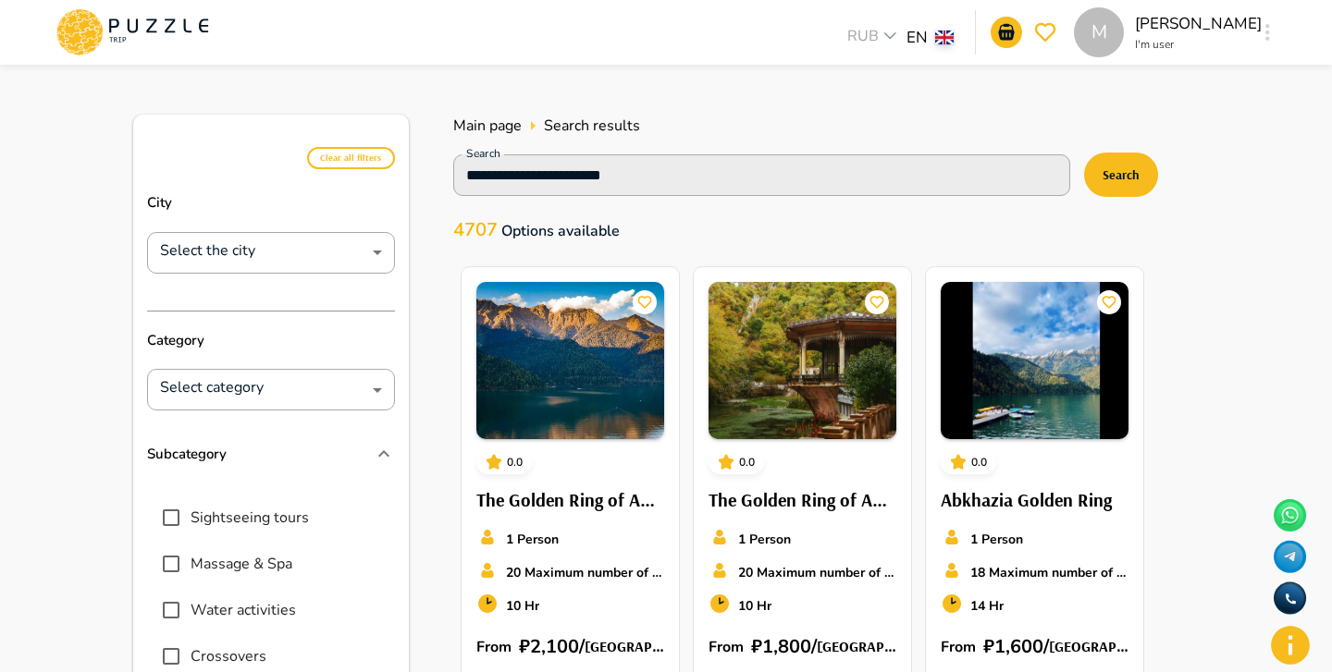
click at [1271, 23] on div "M" at bounding box center [1267, 32] width 21 height 33
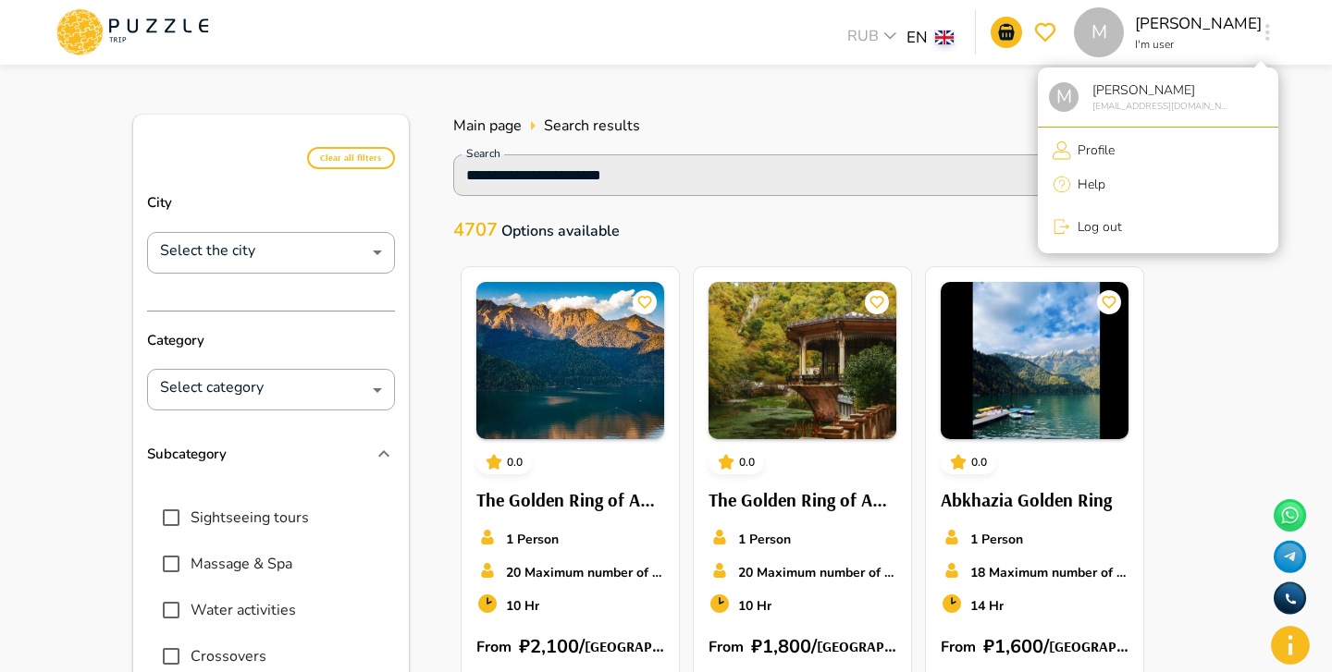
click at [1127, 149] on li "Profile" at bounding box center [1158, 150] width 240 height 31
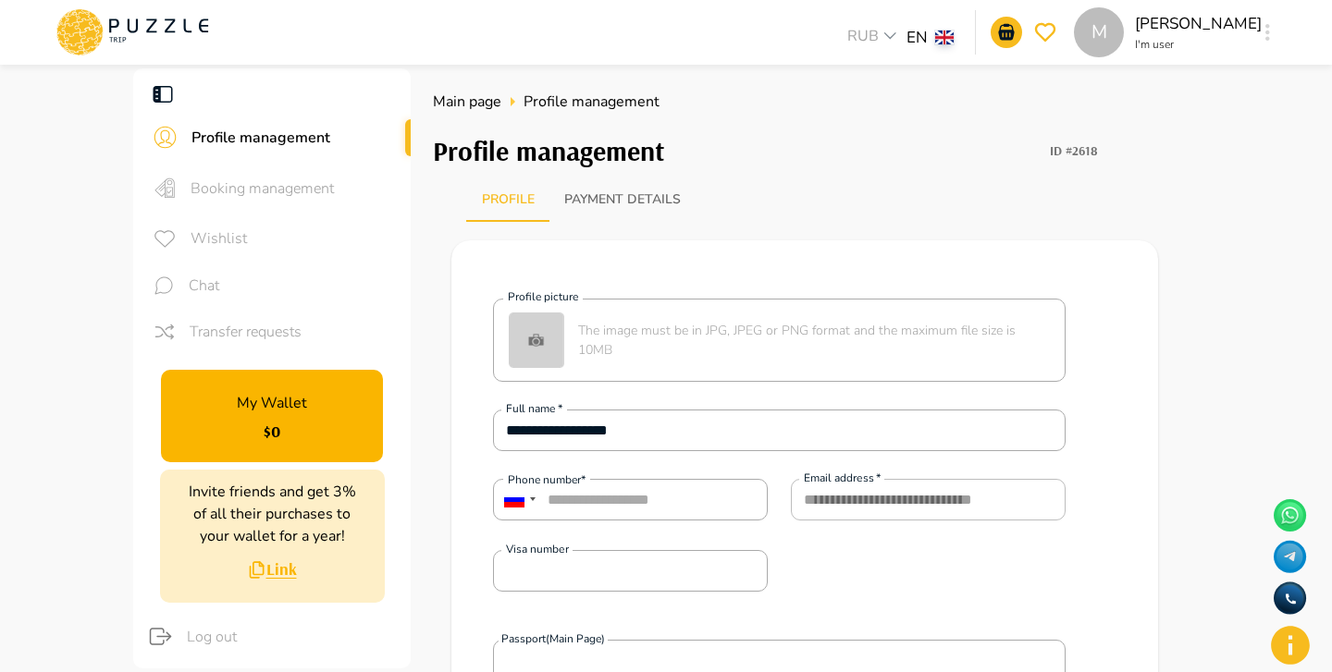
click at [320, 182] on span "Booking management" at bounding box center [293, 189] width 205 height 22
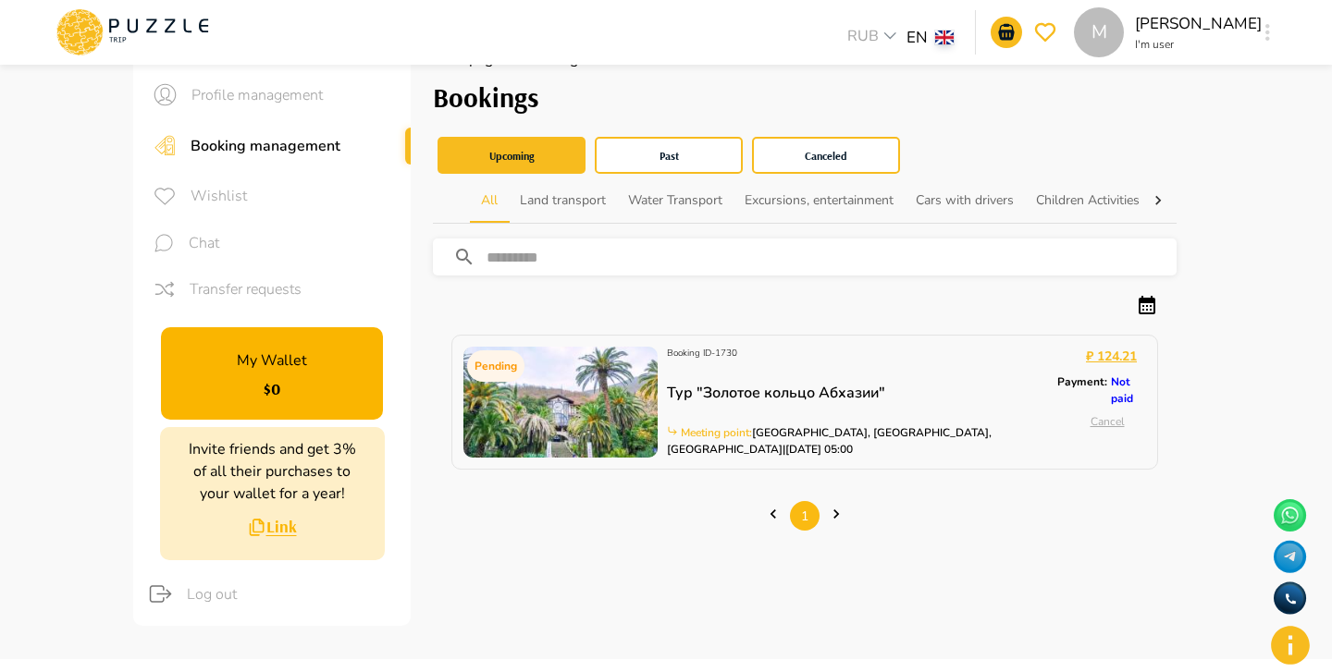
scroll to position [47, 0]
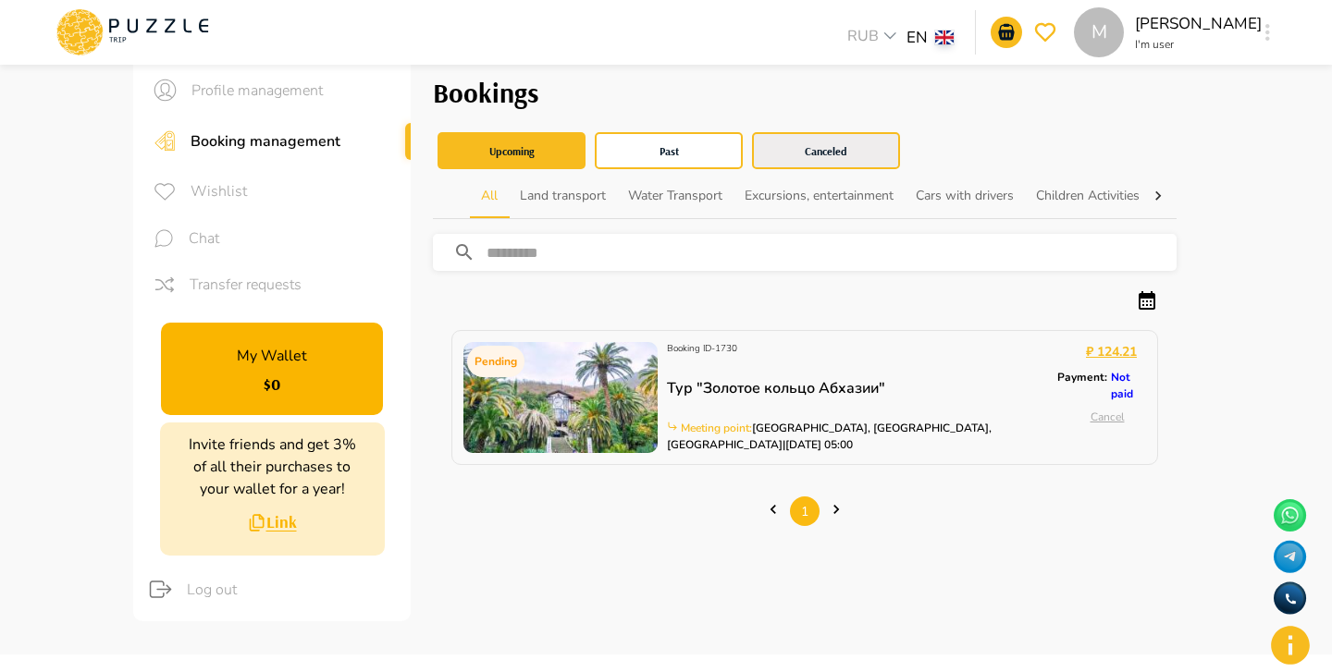
click at [872, 153] on button "Canceled" at bounding box center [826, 150] width 148 height 37
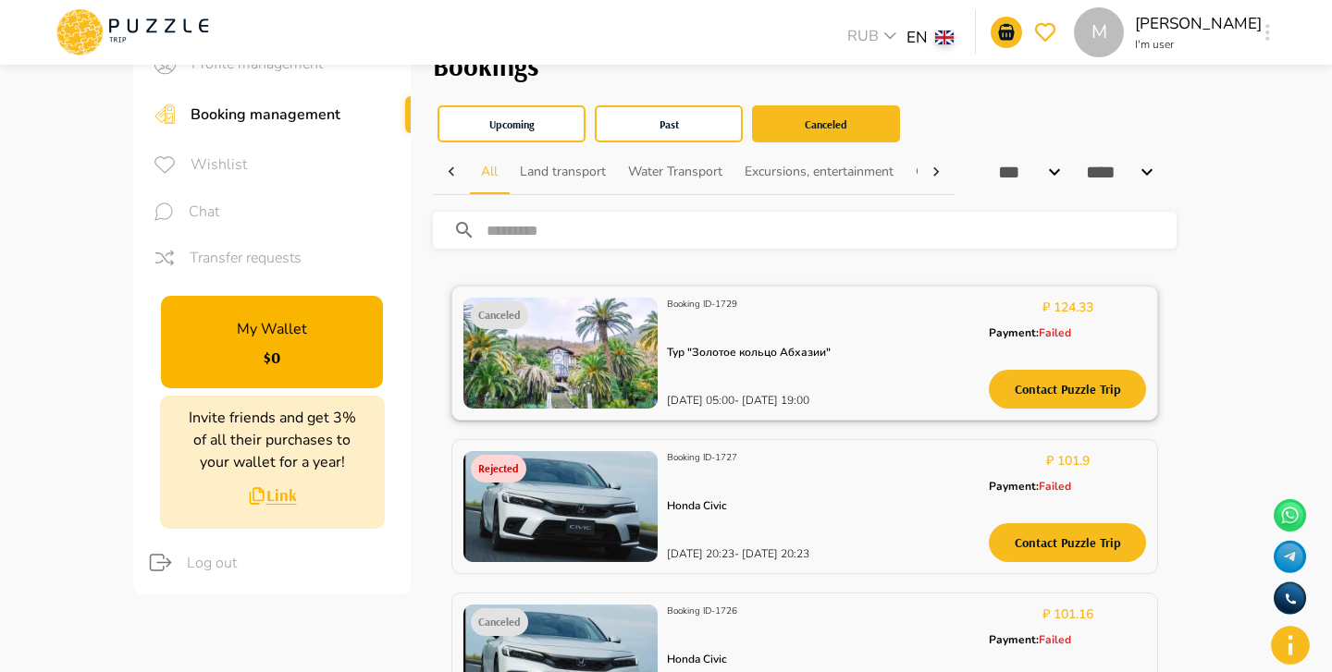
scroll to position [116, 0]
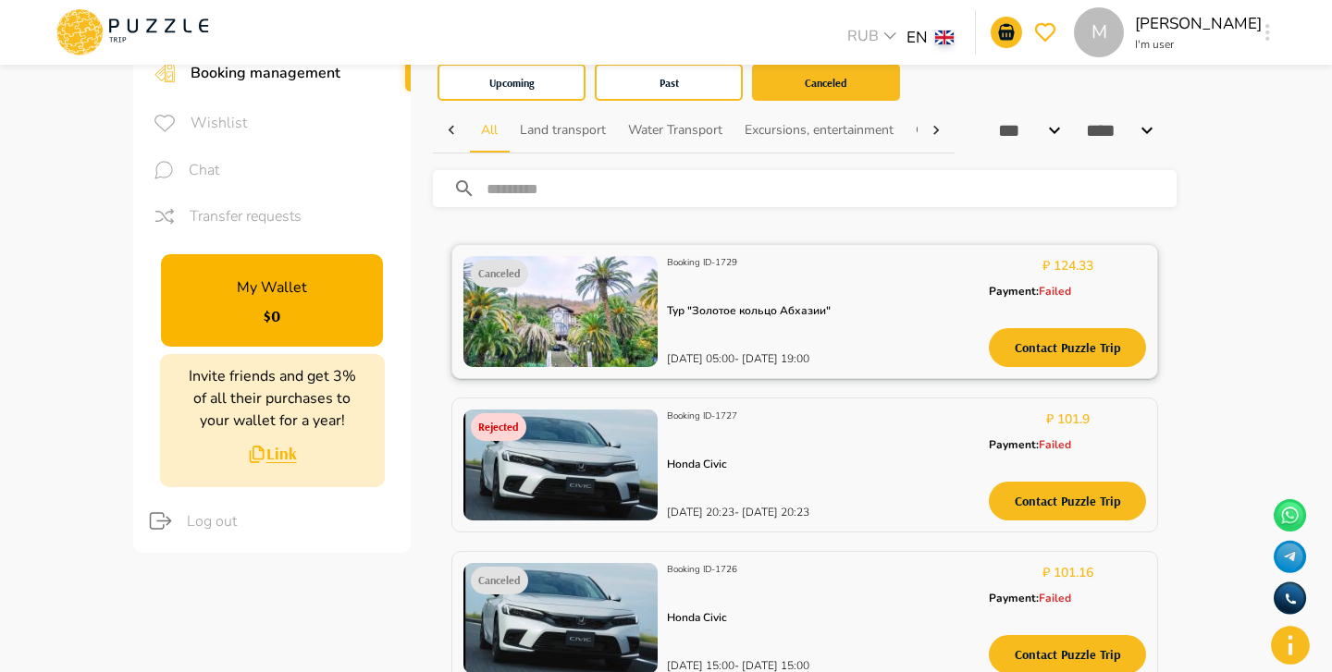
click at [609, 306] on img at bounding box center [560, 311] width 194 height 111
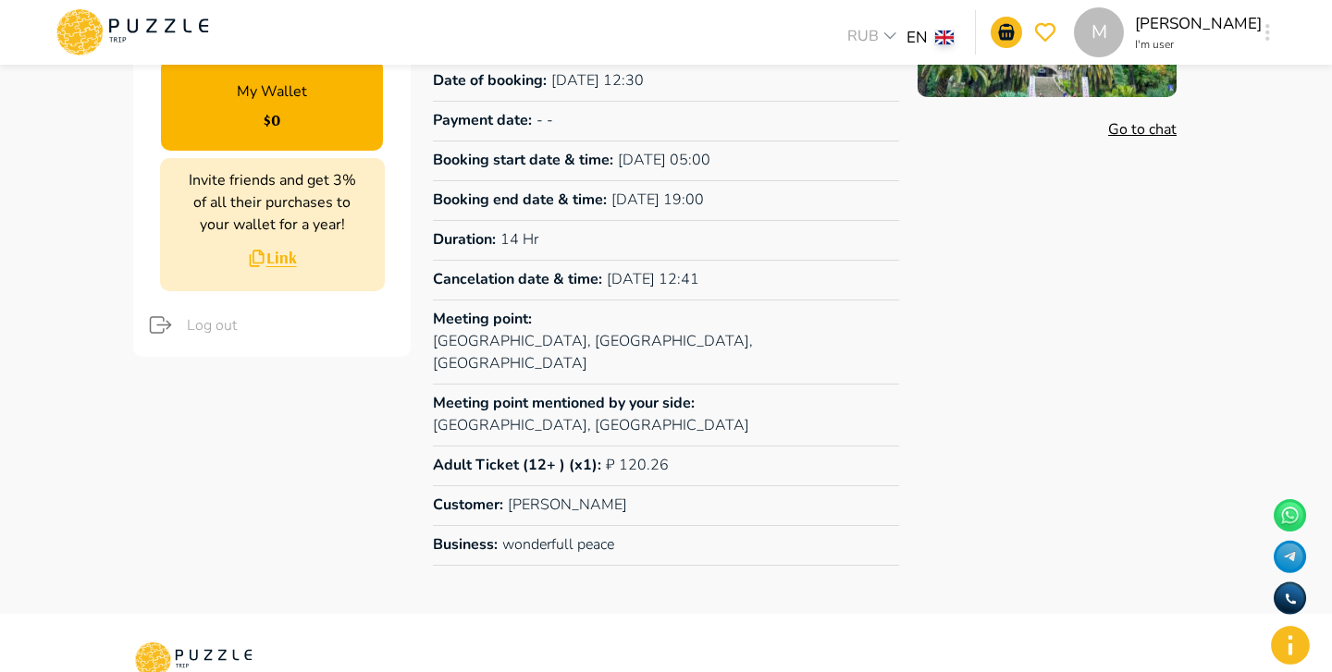
scroll to position [311, 0]
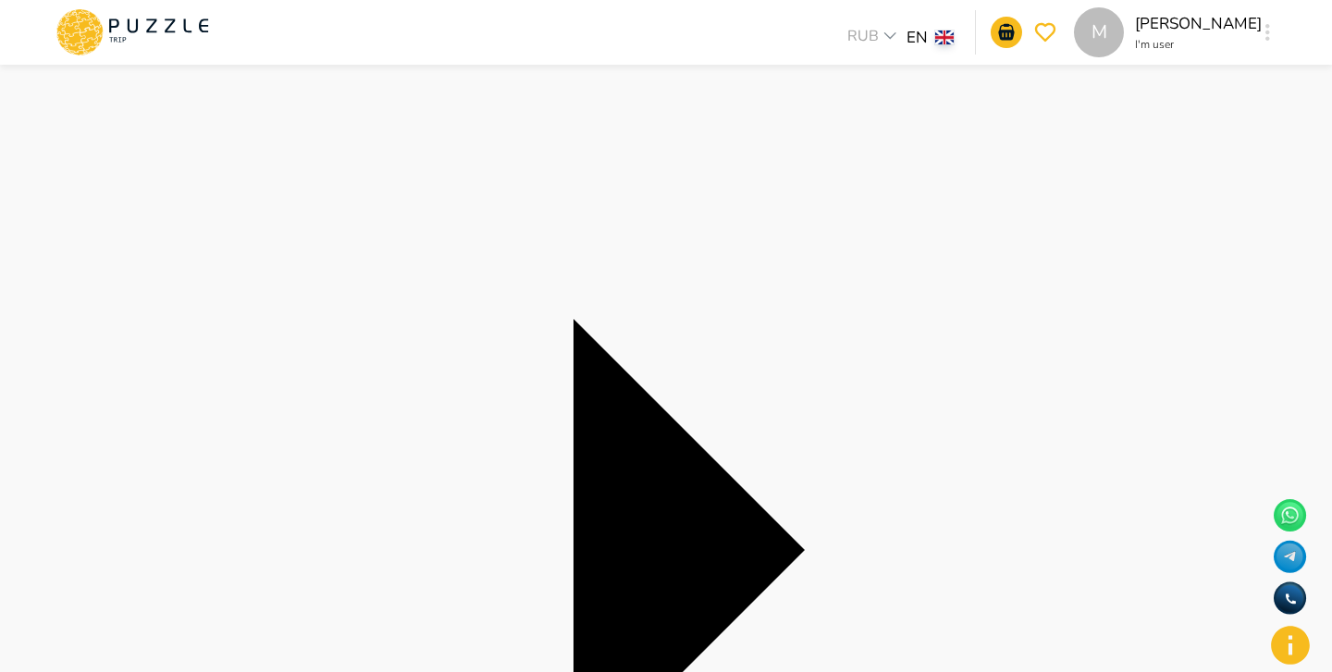
scroll to position [405, 0]
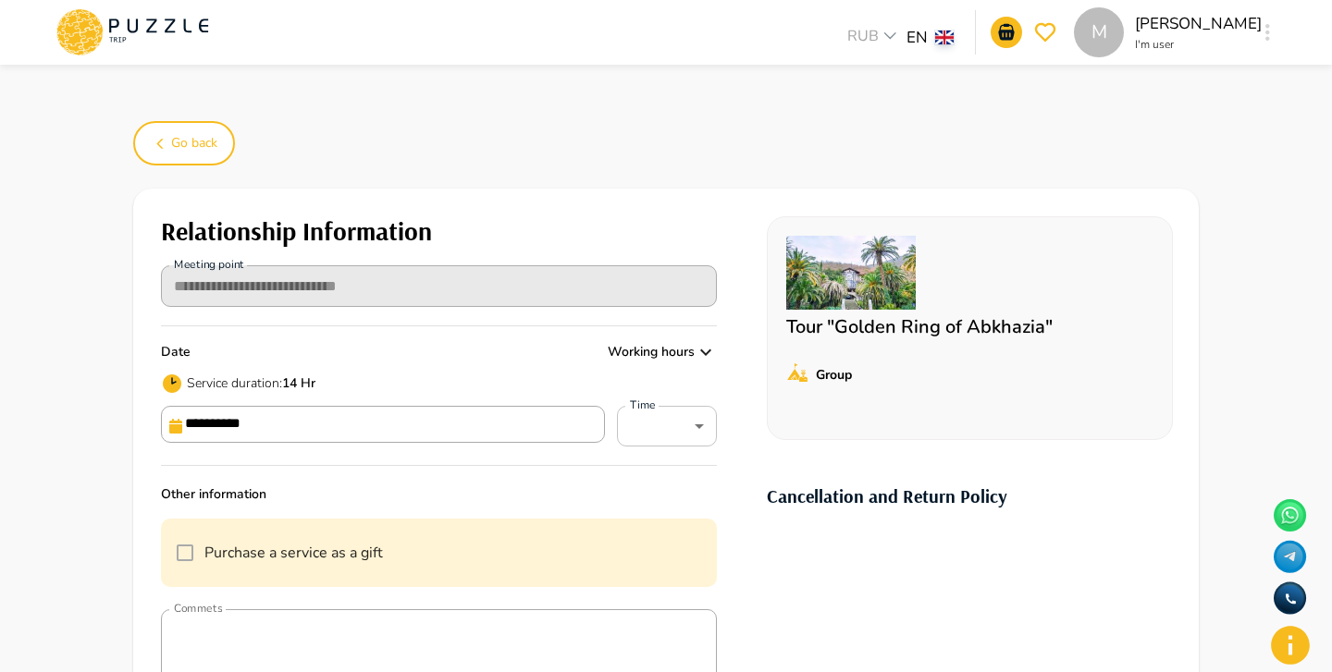
click at [321, 426] on input "**********" at bounding box center [383, 424] width 444 height 37
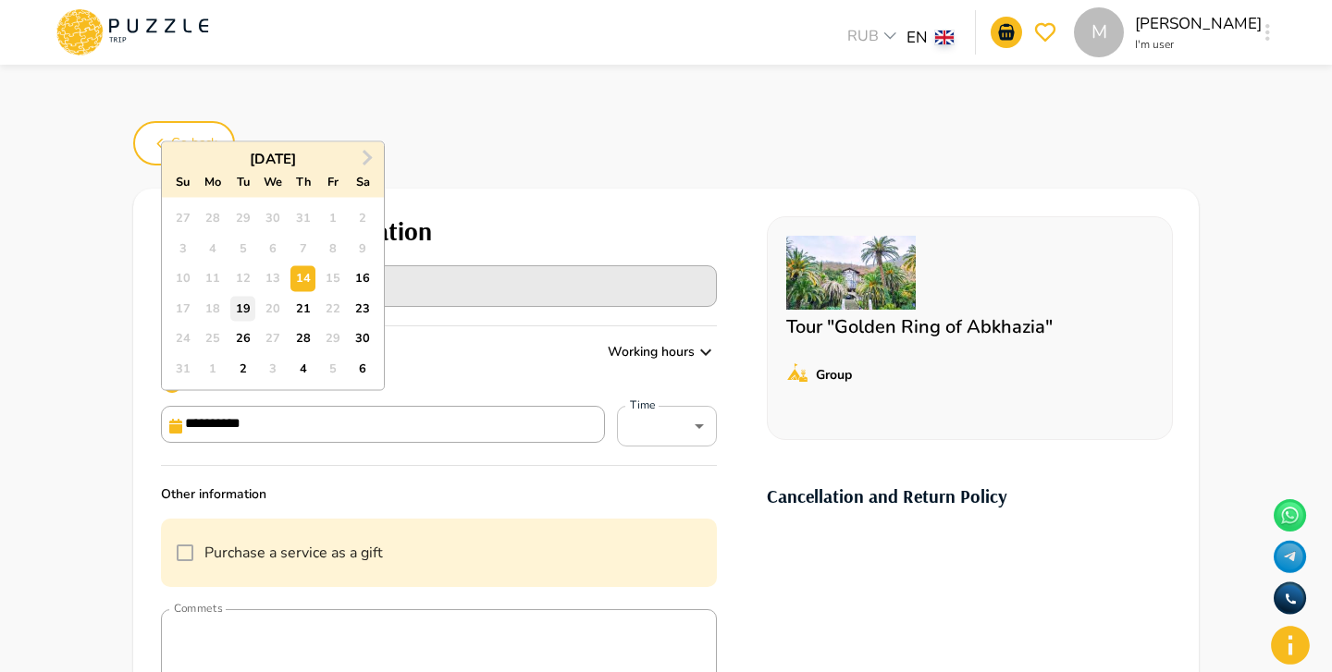
click at [243, 309] on div "19" at bounding box center [242, 308] width 25 height 25
type input "**********"
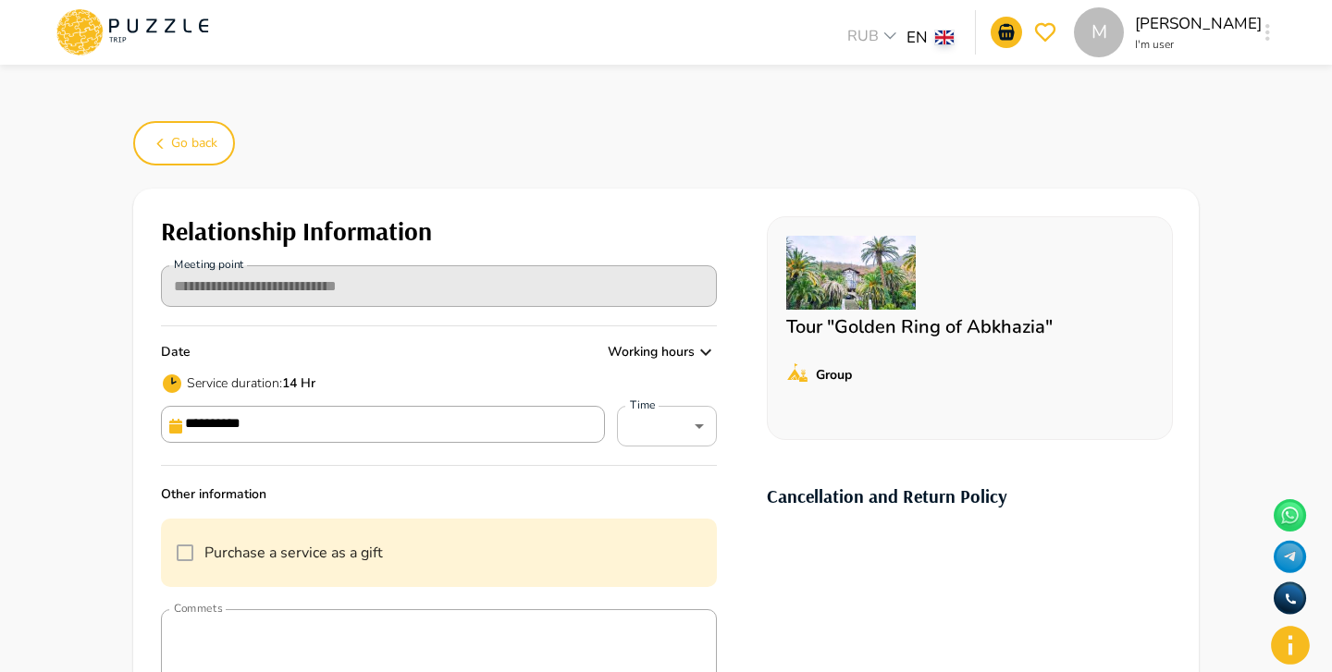
type input "*****"
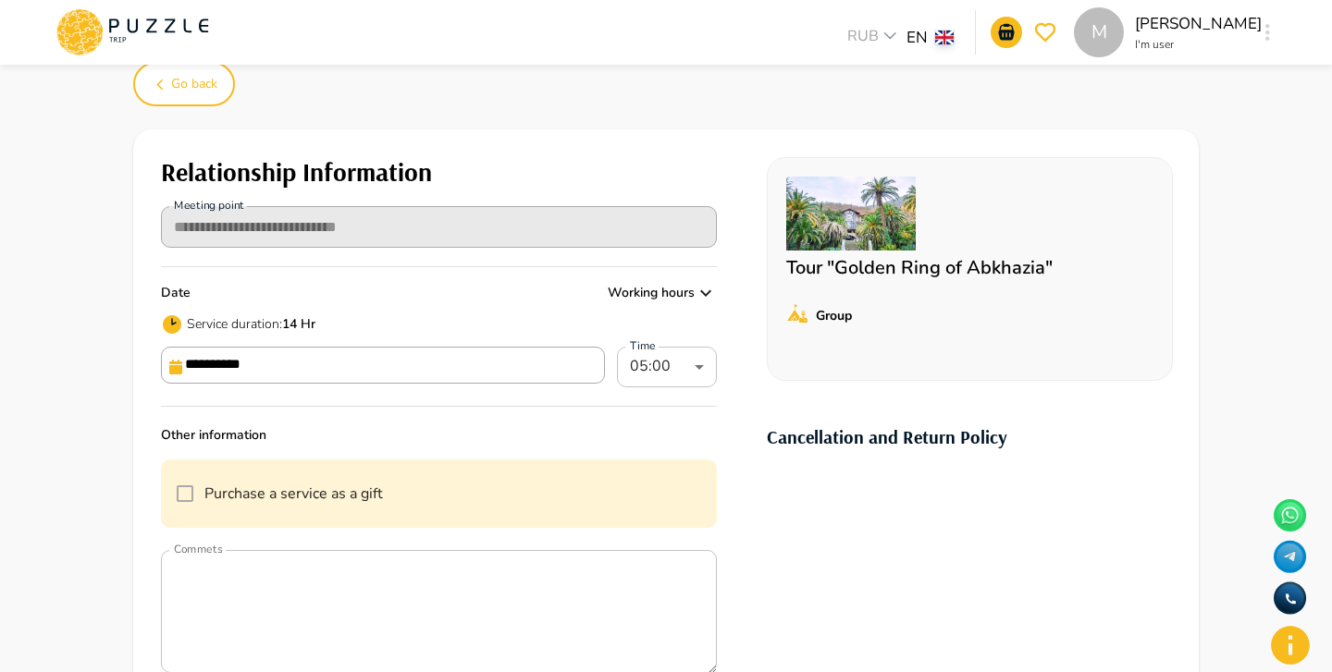
scroll to position [60, 0]
click at [313, 351] on input "**********" at bounding box center [383, 364] width 444 height 37
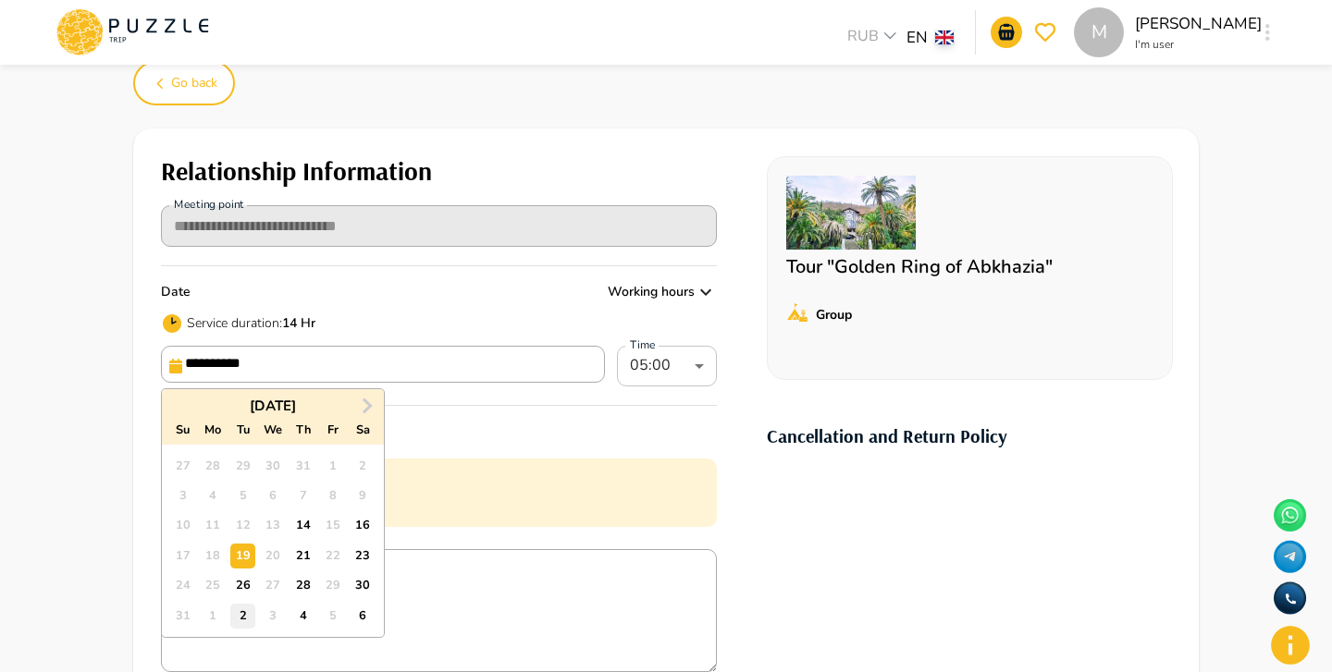
click at [240, 618] on div "2" at bounding box center [242, 616] width 25 height 25
type input "**********"
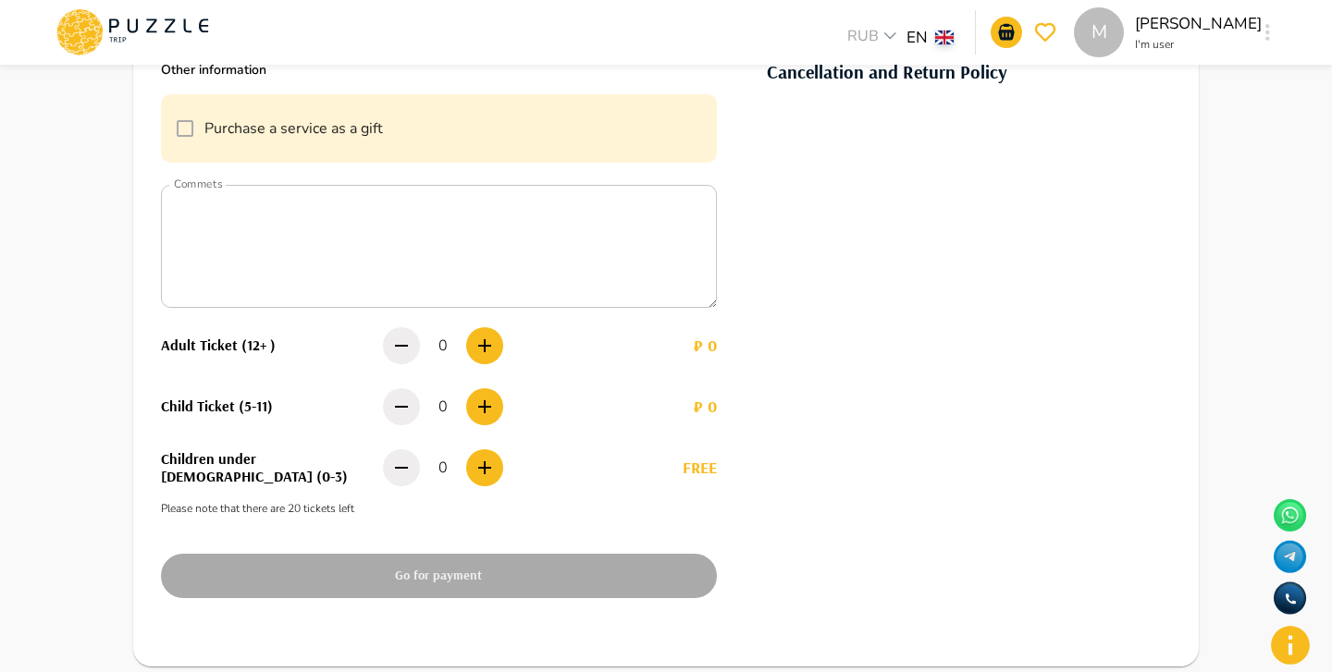
scroll to position [437, 0]
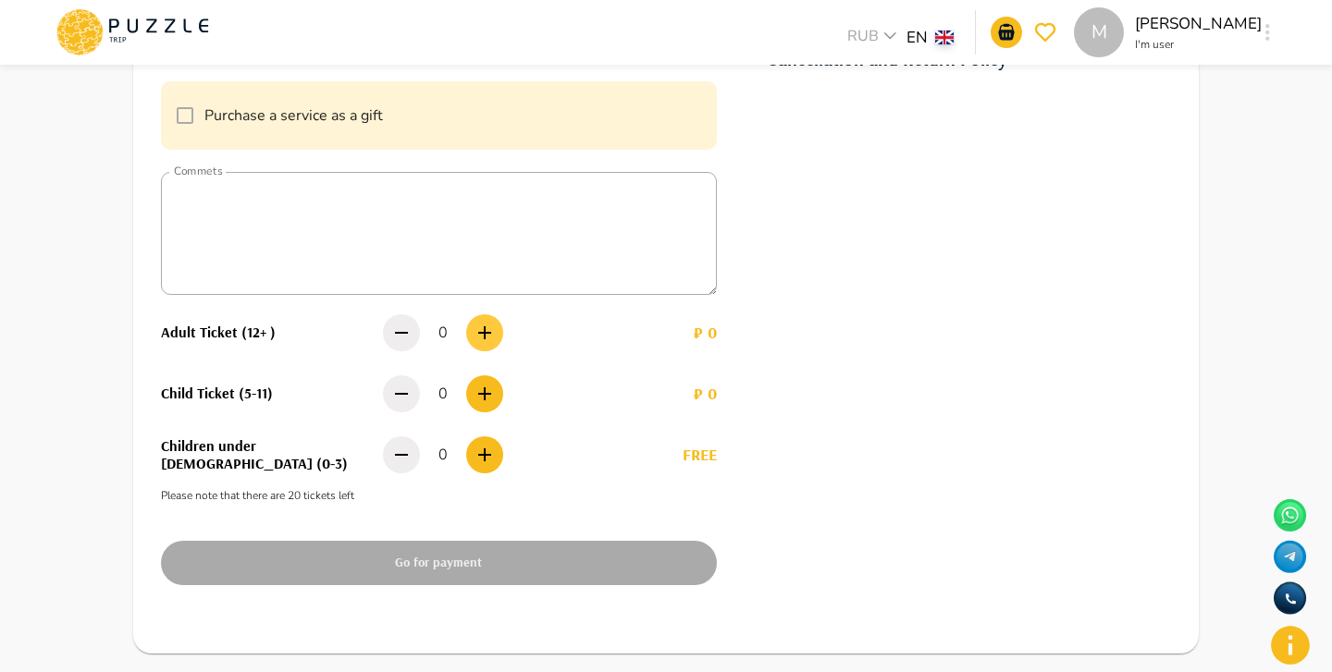
click at [492, 343] on button "button" at bounding box center [484, 332] width 37 height 37
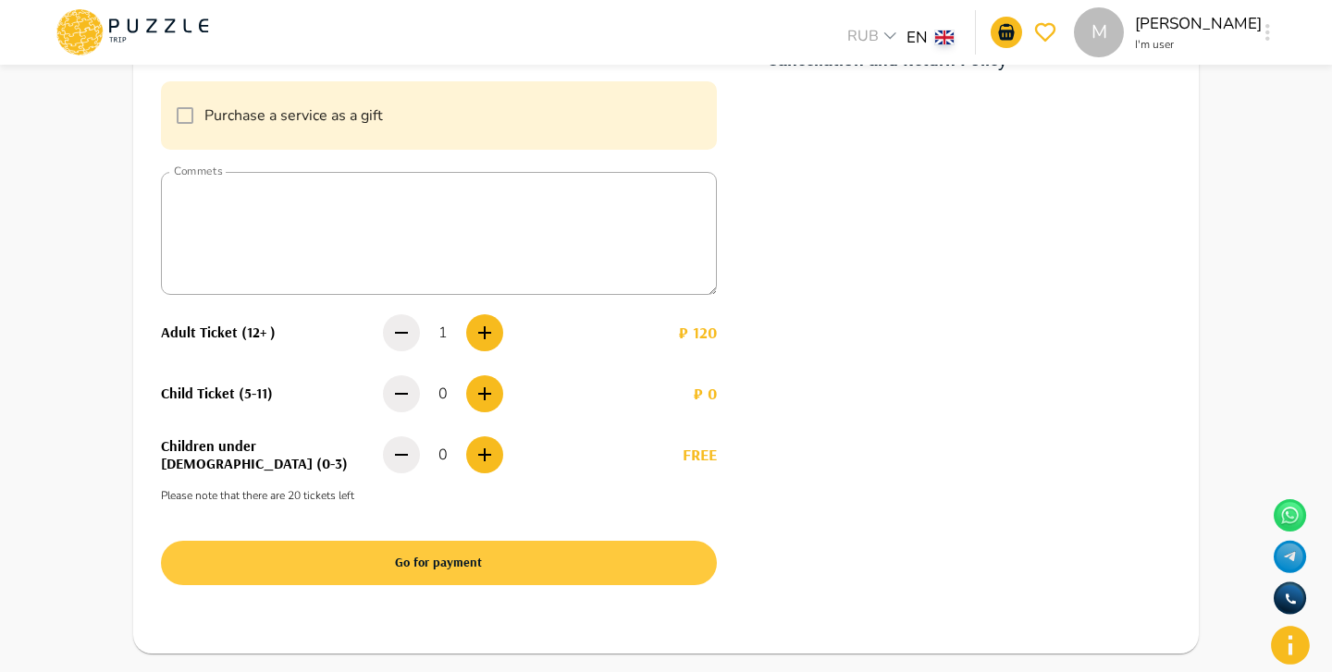
click at [502, 573] on button "Go for payment" at bounding box center [439, 563] width 556 height 44
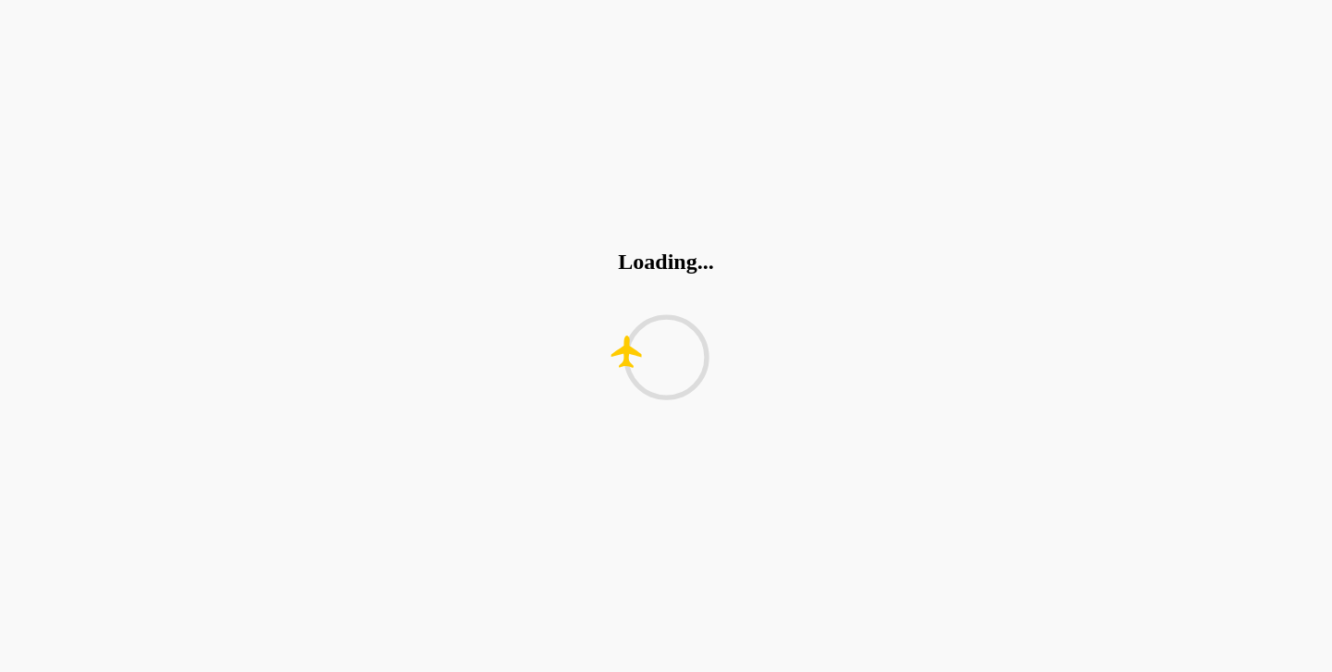
scroll to position [0, 0]
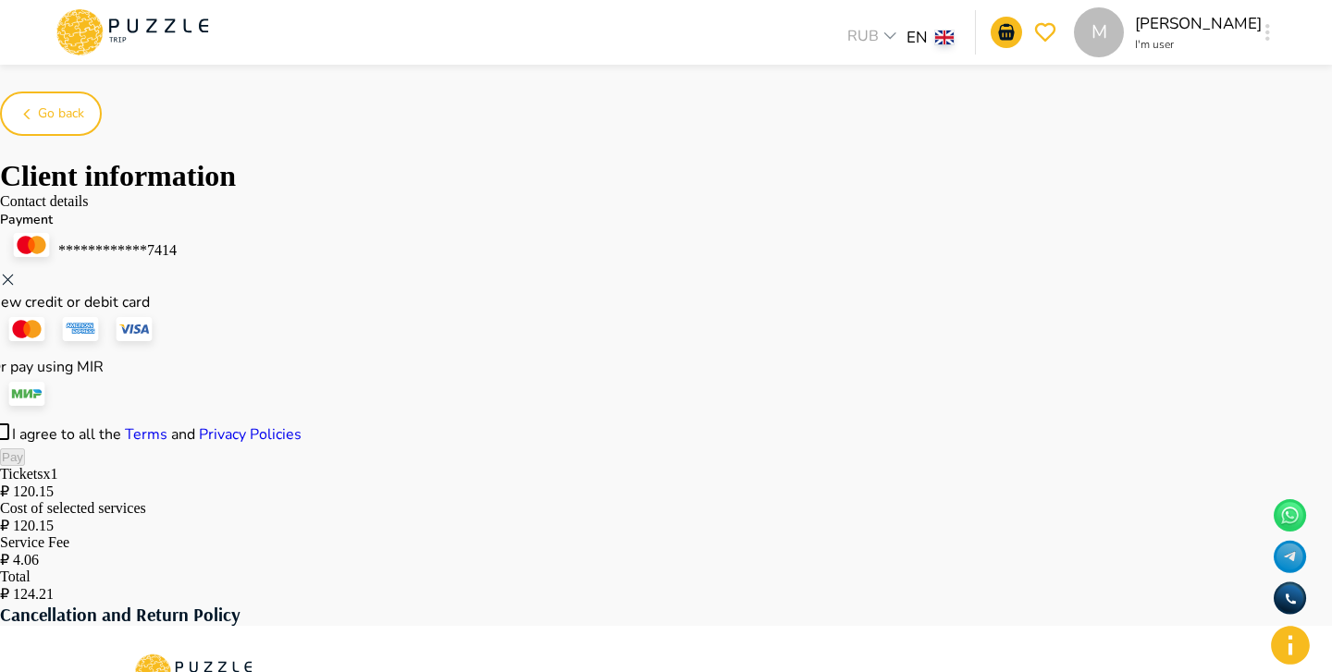
click at [401, 414] on div "Or pay using MIR" at bounding box center [666, 388] width 1332 height 65
click at [25, 466] on button "Pay" at bounding box center [12, 458] width 25 height 18
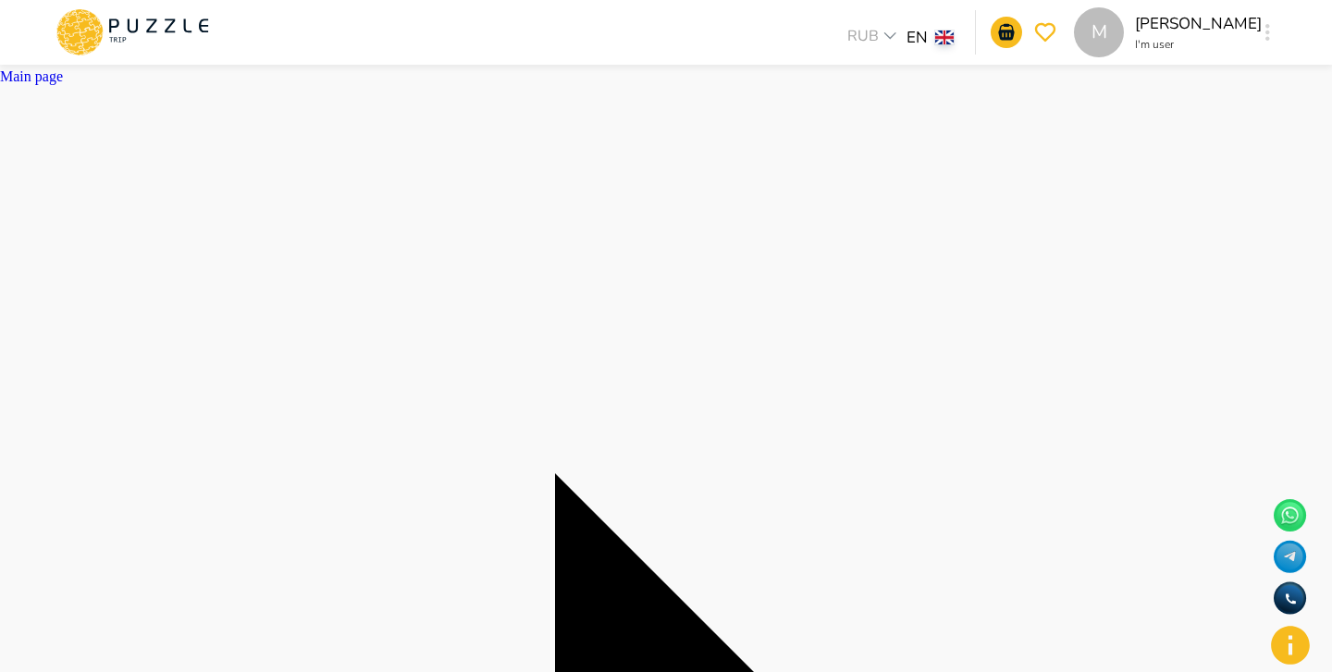
click at [1274, 36] on div "M" at bounding box center [1267, 32] width 21 height 33
